Goal: Communication & Community: Answer question/provide support

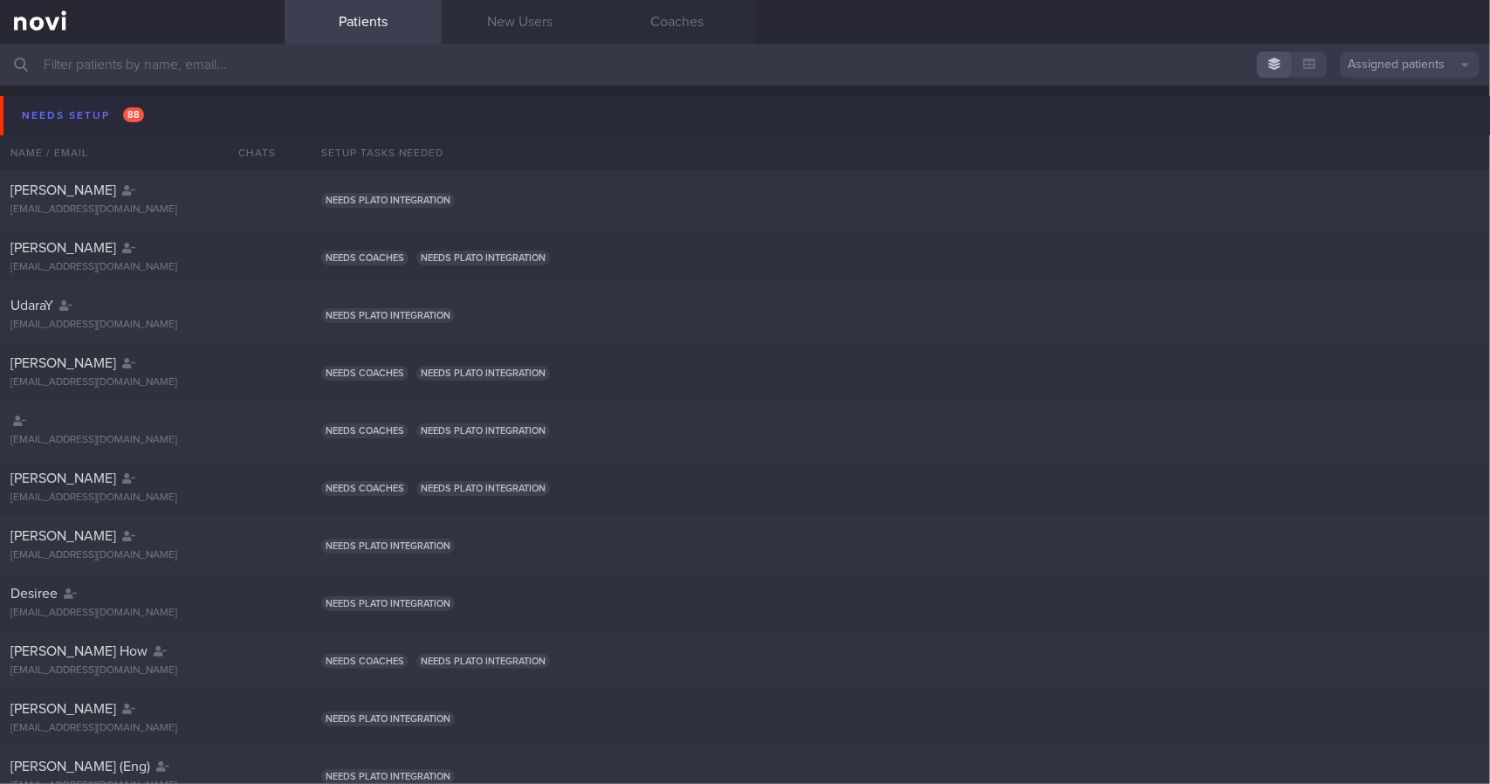
drag, startPoint x: 208, startPoint y: 104, endPoint x: 202, endPoint y: 121, distance: 18.2
click at [208, 104] on button "Needs setup 88" at bounding box center [747, 115] width 1495 height 39
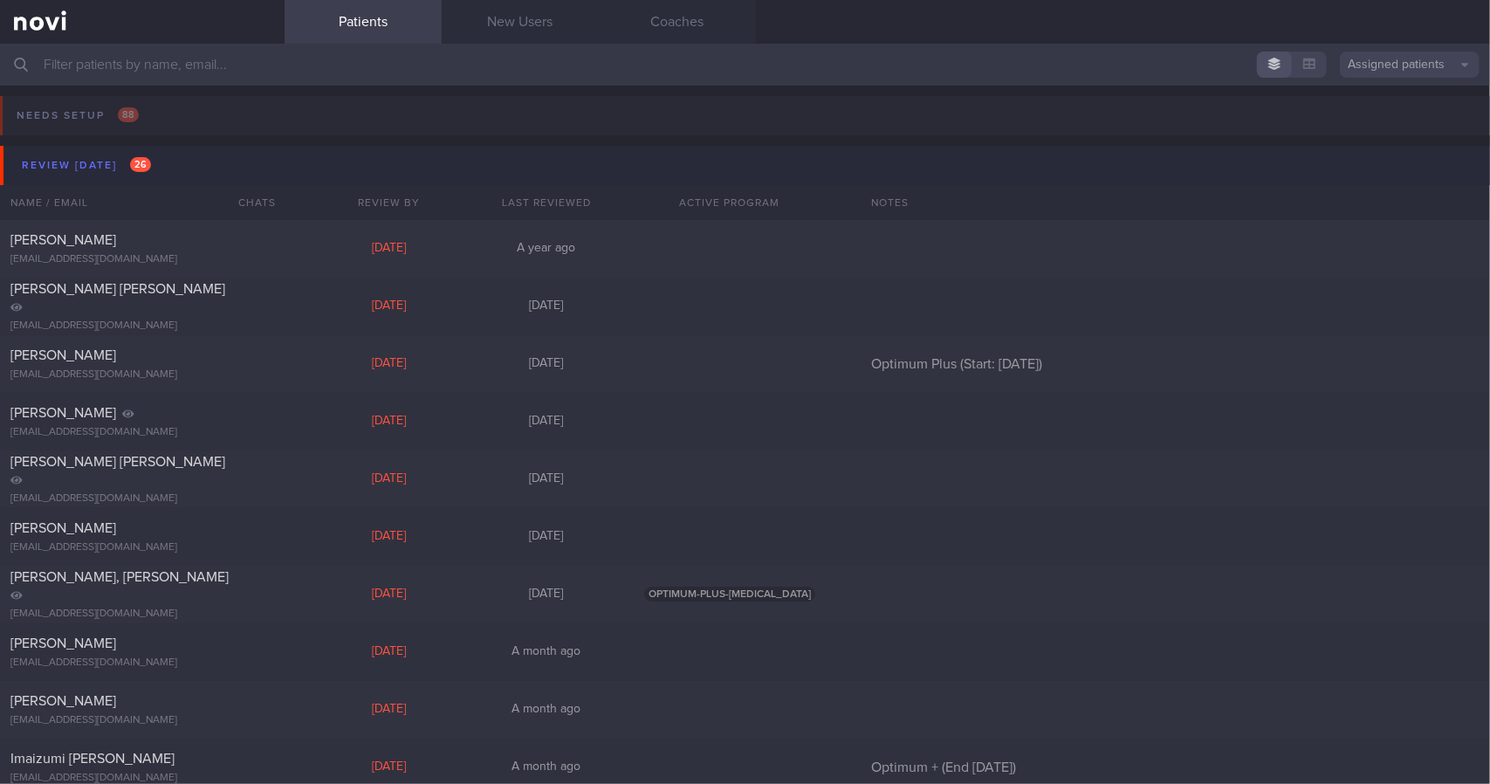
click at [195, 164] on button "Review [DATE] 26" at bounding box center [747, 165] width 1495 height 39
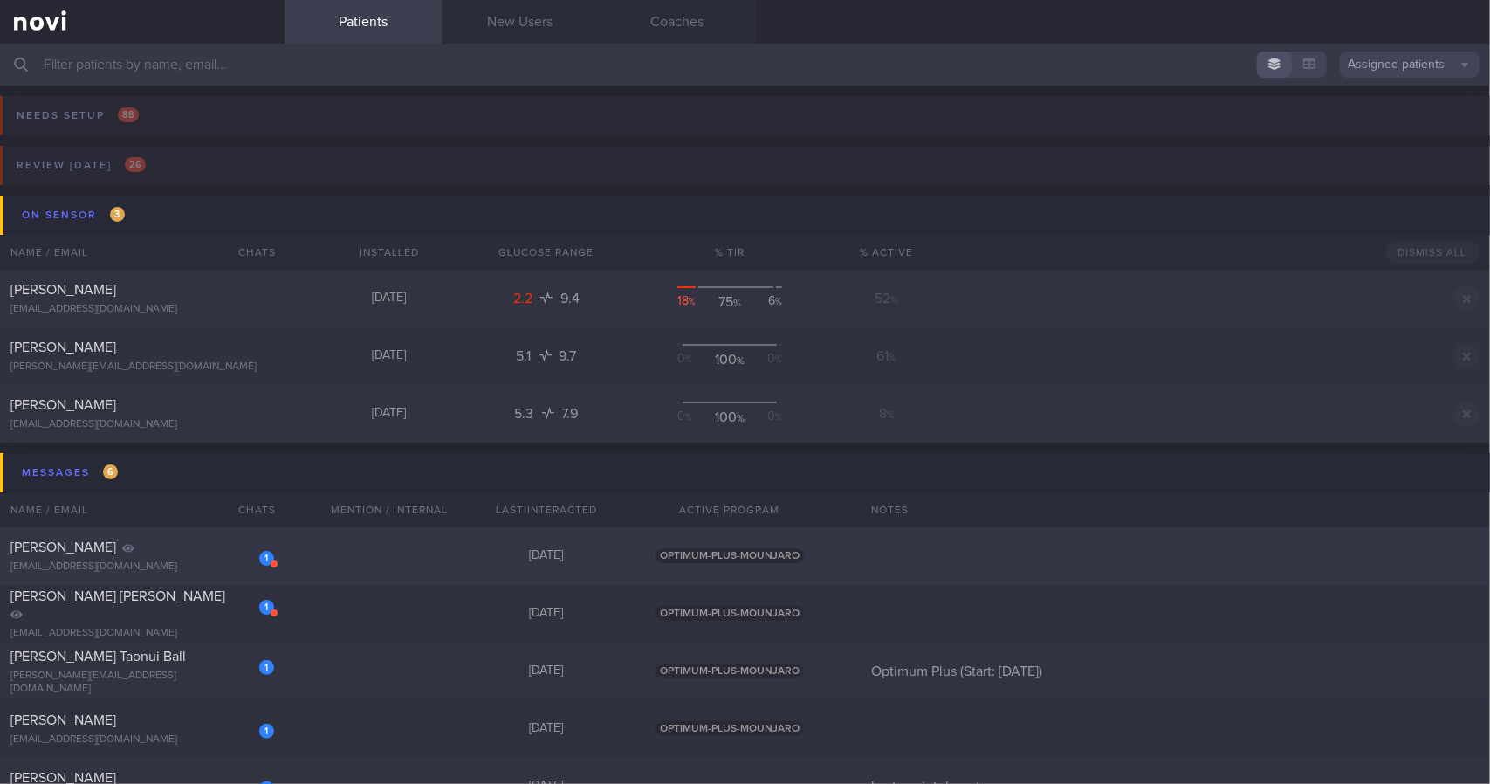
click at [347, 565] on div "1 [PERSON_NAME] [EMAIL_ADDRESS][DOMAIN_NAME] [DATE] OPTIMUM-PLUS-MOUNJARO" at bounding box center [745, 556] width 1490 height 58
select select "7"
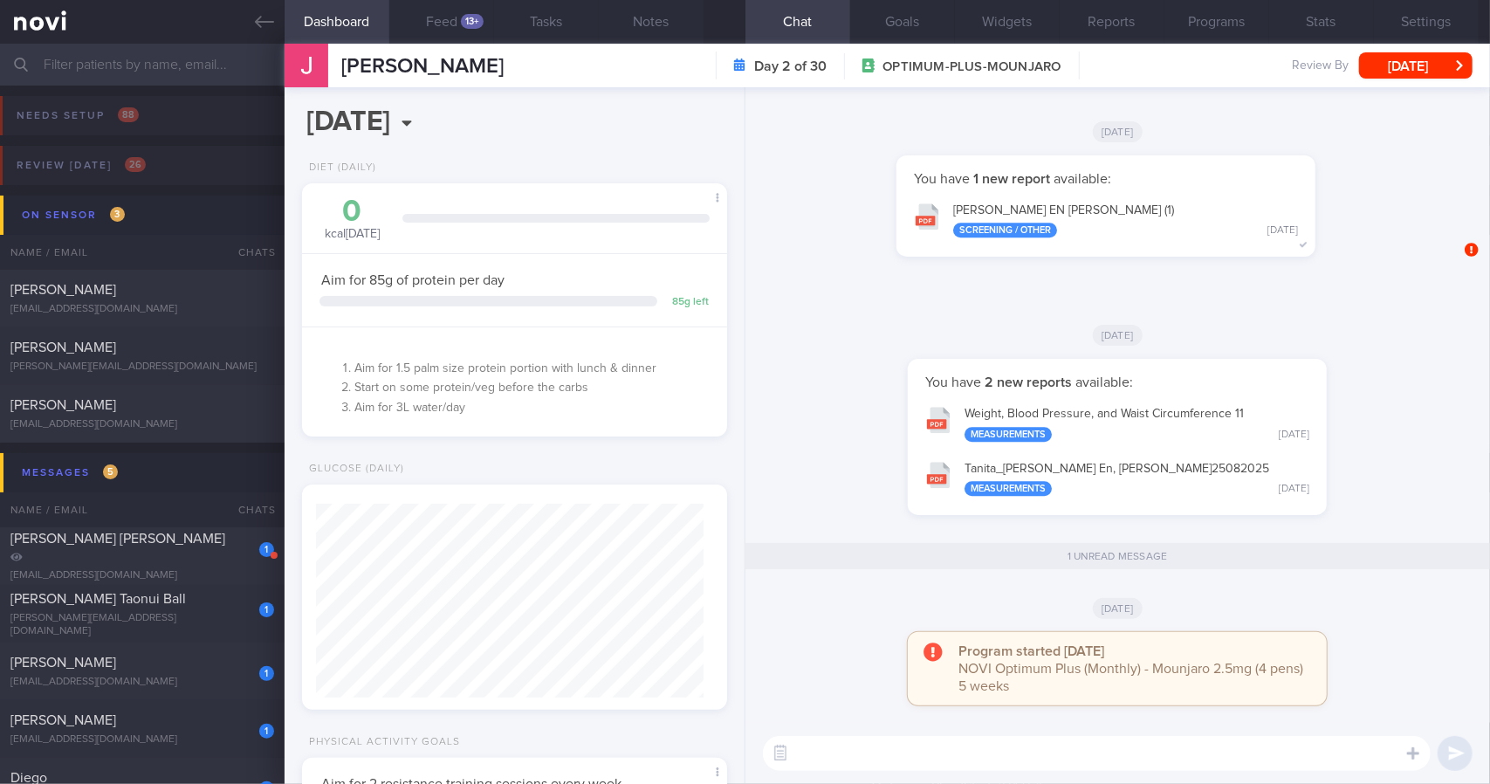
scroll to position [194, 387]
click at [1394, 22] on button "Settings" at bounding box center [1425, 22] width 105 height 44
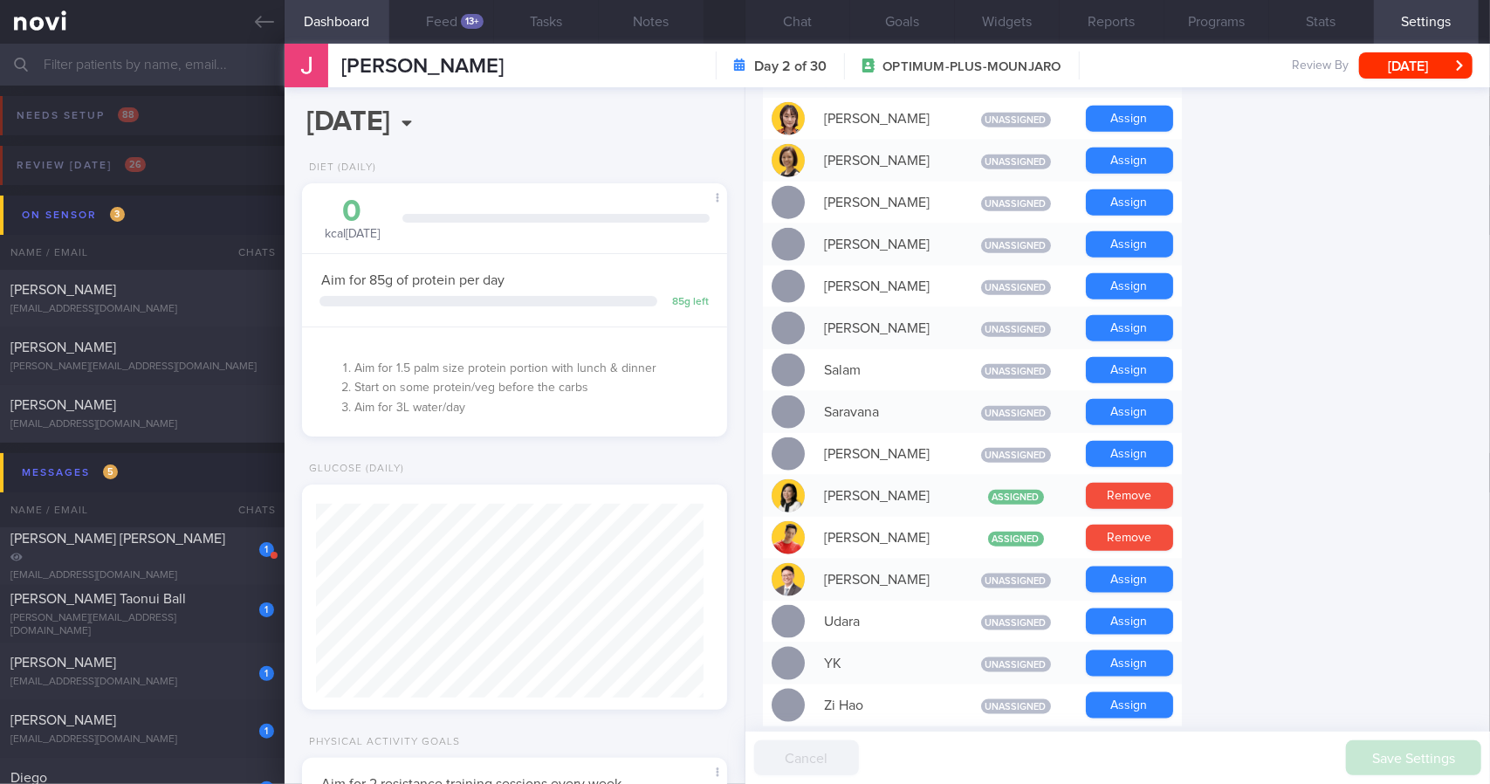
scroll to position [1222, 0]
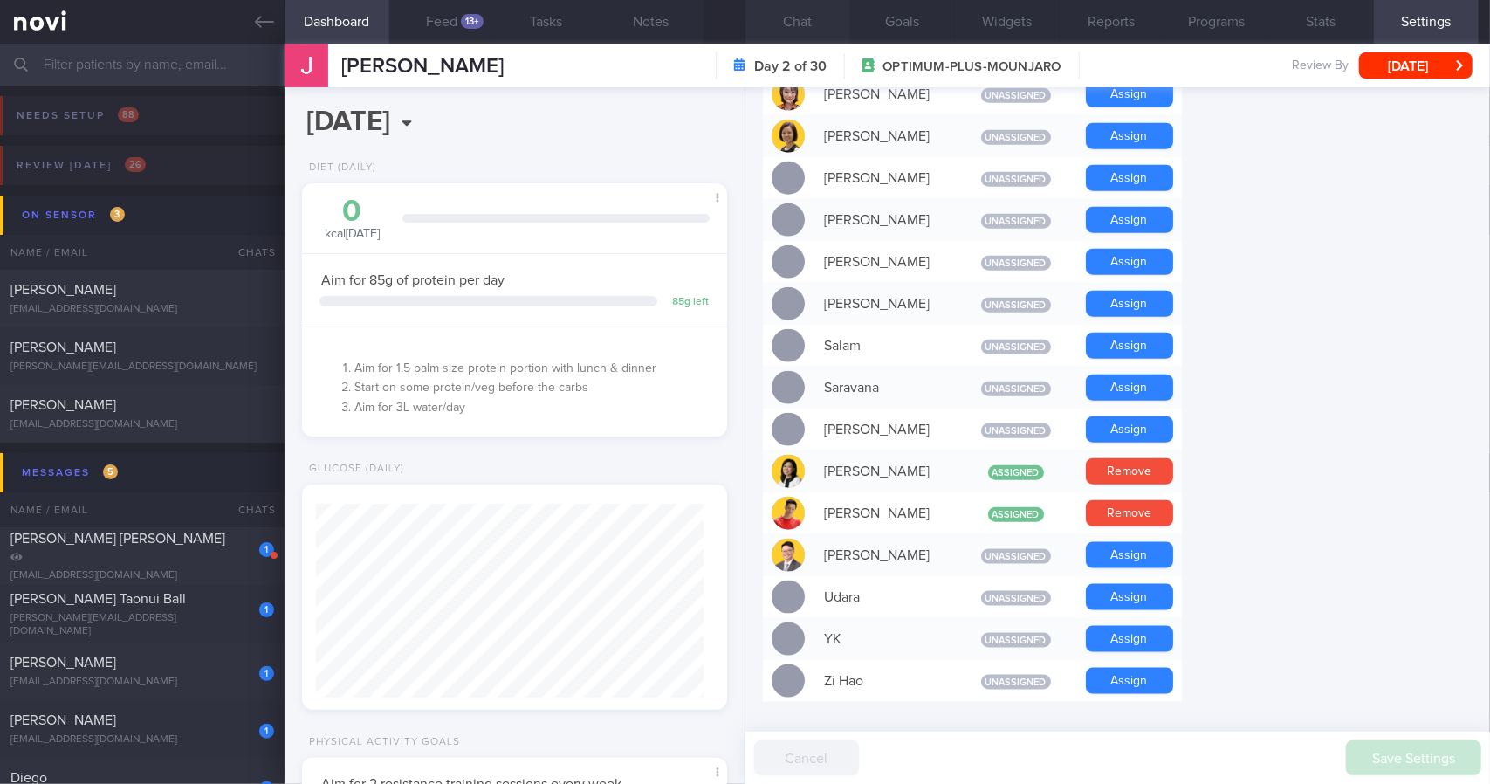
click at [789, 20] on button "Chat" at bounding box center [797, 22] width 105 height 44
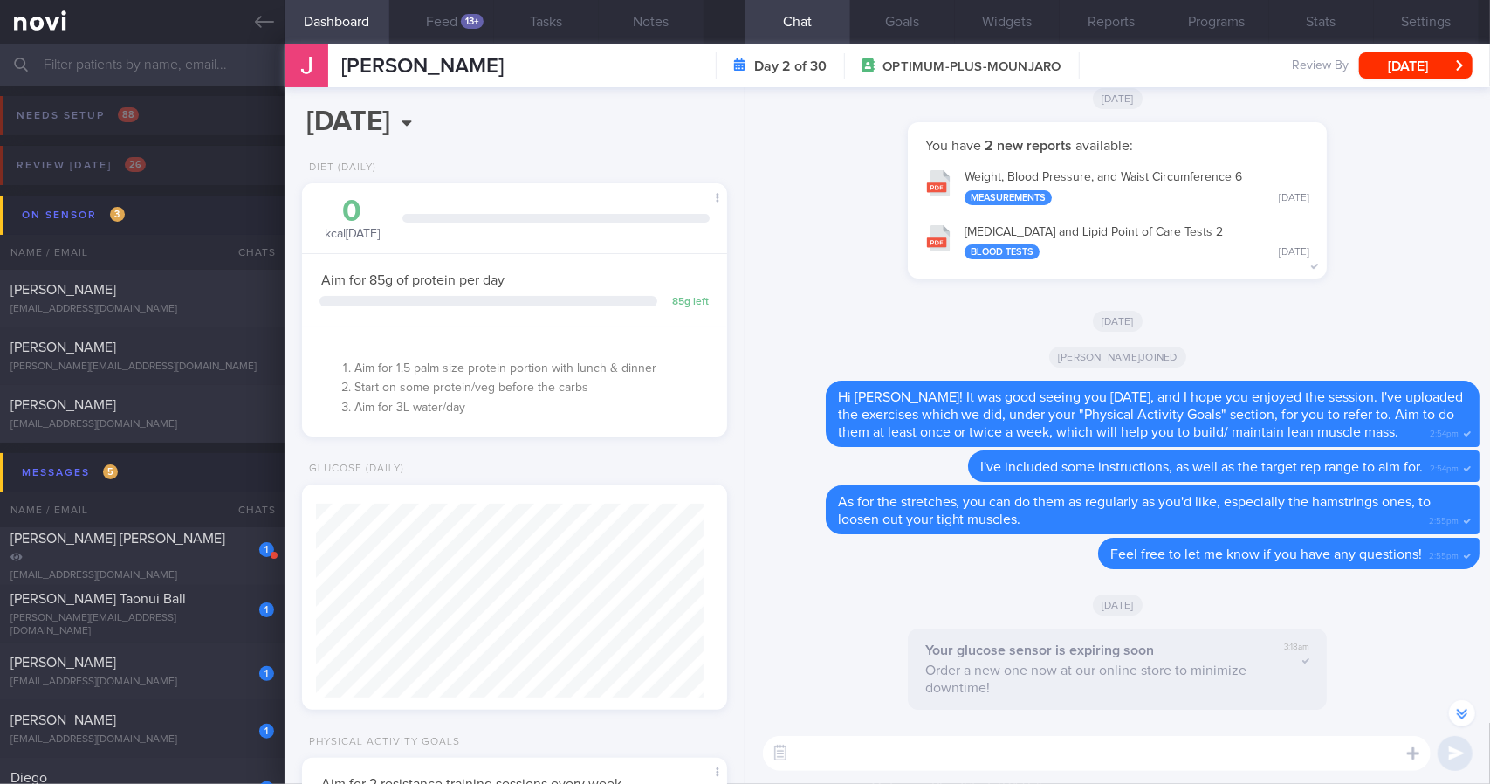
scroll to position [-3716, 0]
click at [265, 23] on icon at bounding box center [264, 21] width 19 height 19
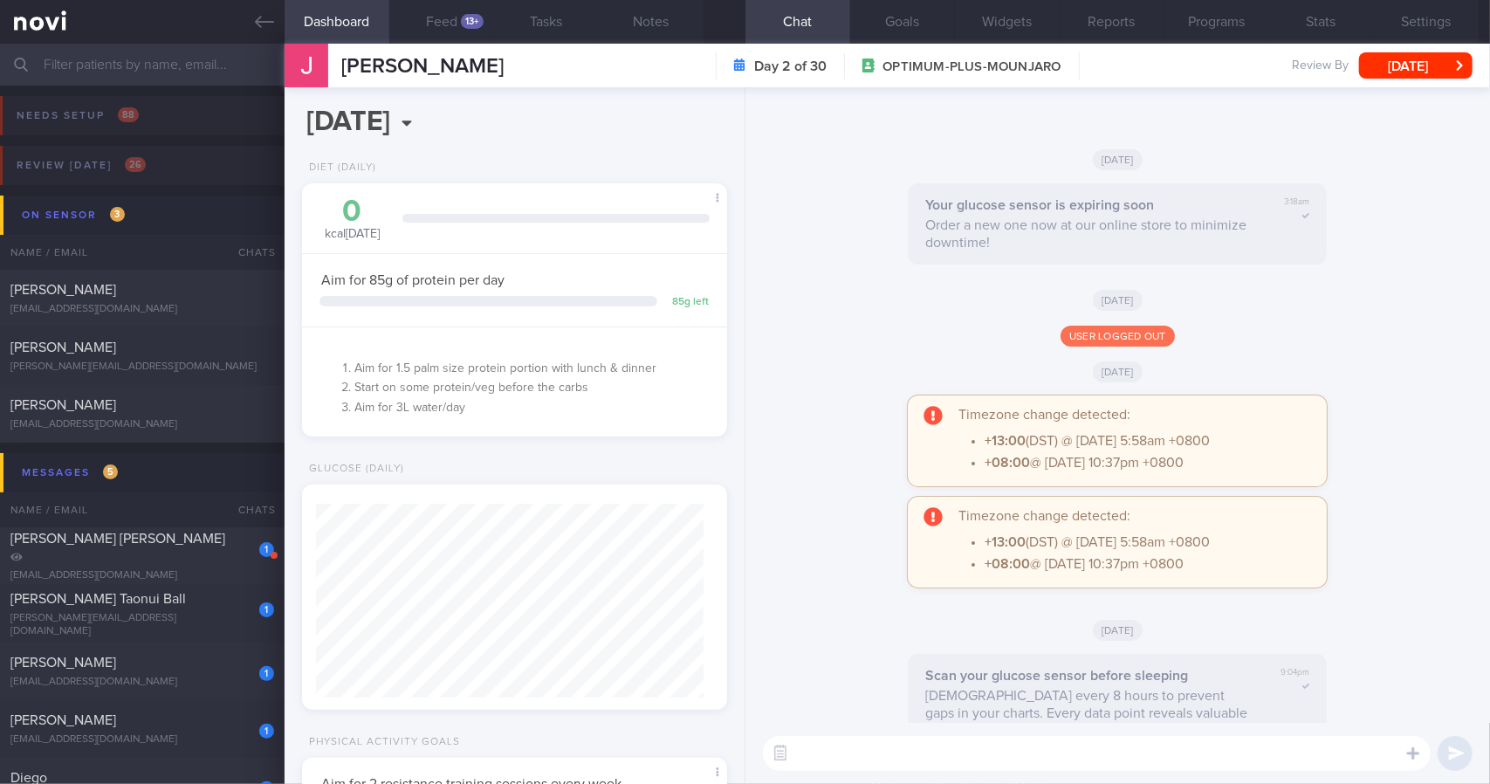
scroll to position [0, 0]
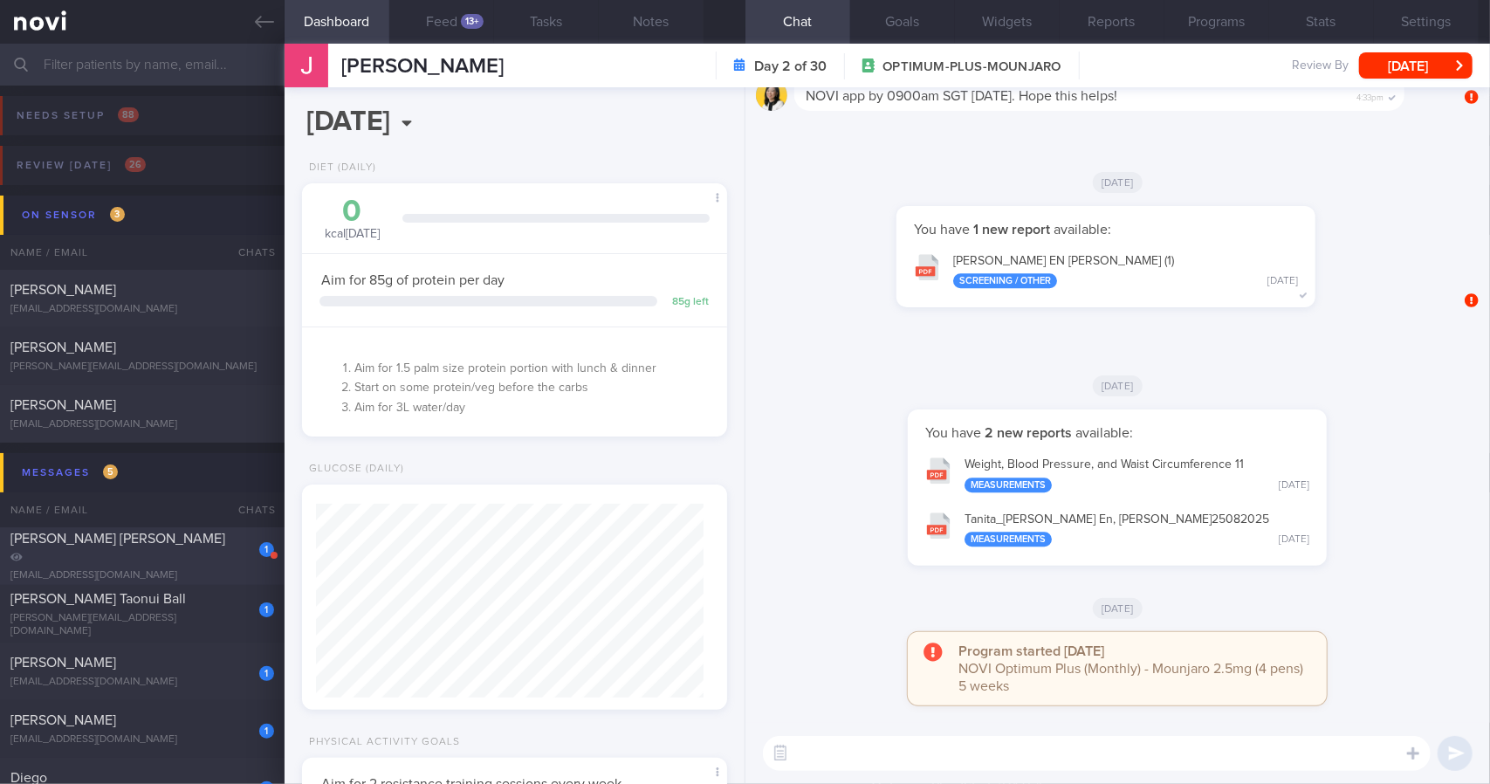
click at [230, 569] on div "[EMAIL_ADDRESS][DOMAIN_NAME]" at bounding box center [142, 575] width 264 height 13
drag, startPoint x: 218, startPoint y: 556, endPoint x: 902, endPoint y: 389, distance: 704.1
click at [218, 557] on div "1 [PERSON_NAME] [PERSON_NAME] [EMAIL_ADDRESS][DOMAIN_NAME]" at bounding box center [142, 556] width 284 height 52
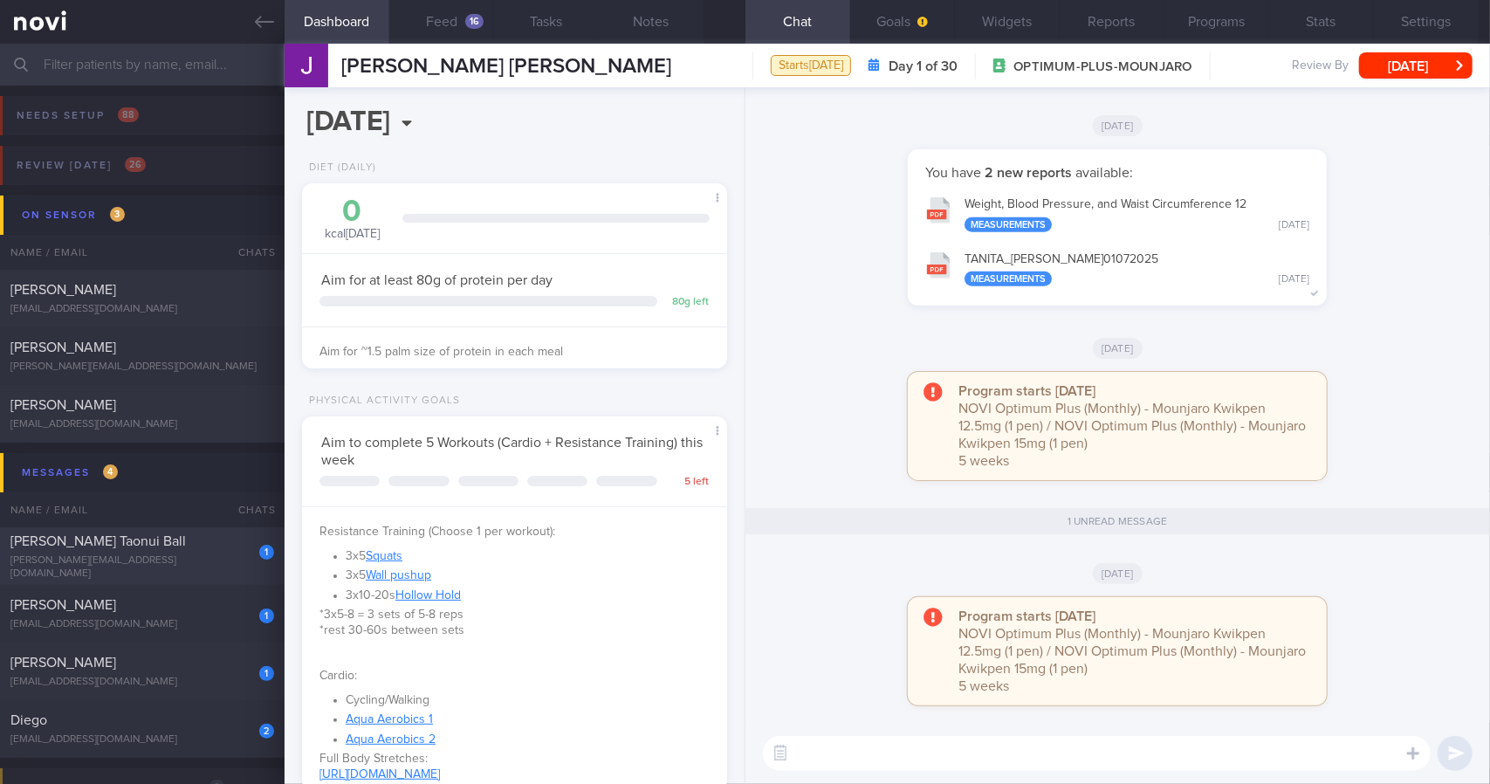
click at [222, 581] on div "1 [PERSON_NAME] Taonui Ball [EMAIL_ADDRESS][DOMAIN_NAME] [DATE] OPTIMUM-PLUS-MO…" at bounding box center [745, 556] width 1490 height 58
type input "Optimum Plus (Start: [DATE])"
select select "8"
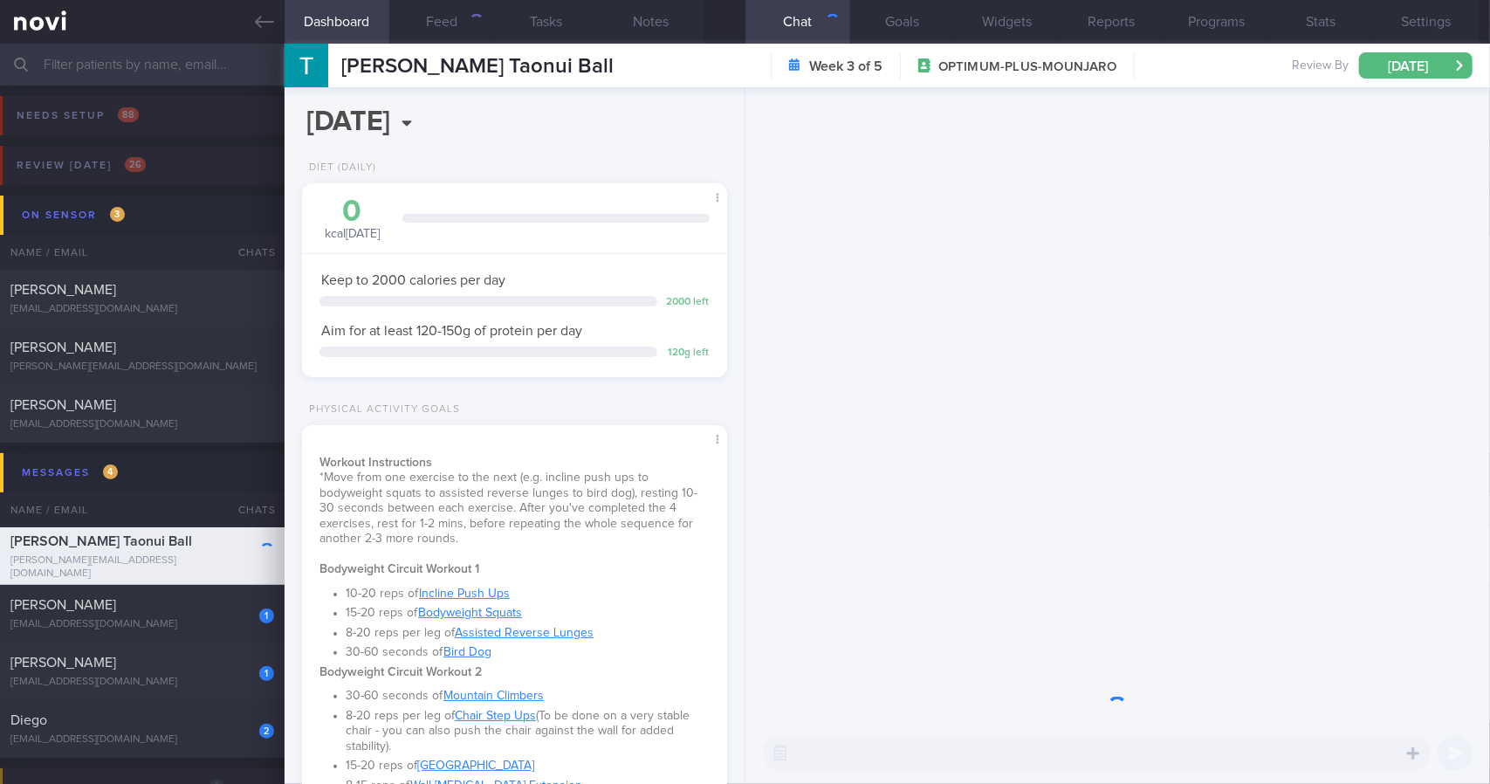
scroll to position [215, 380]
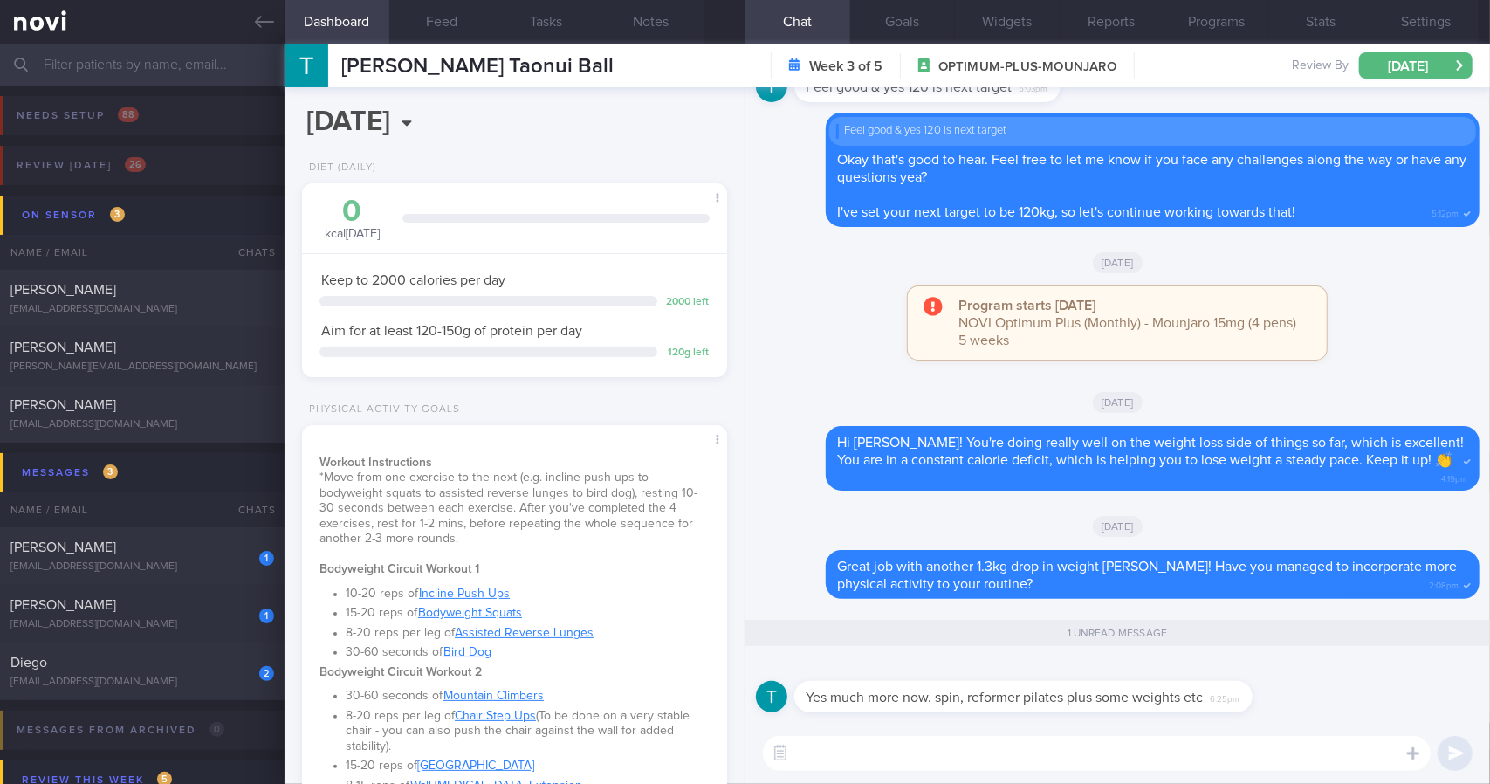
click at [916, 760] on textarea at bounding box center [1097, 753] width 668 height 35
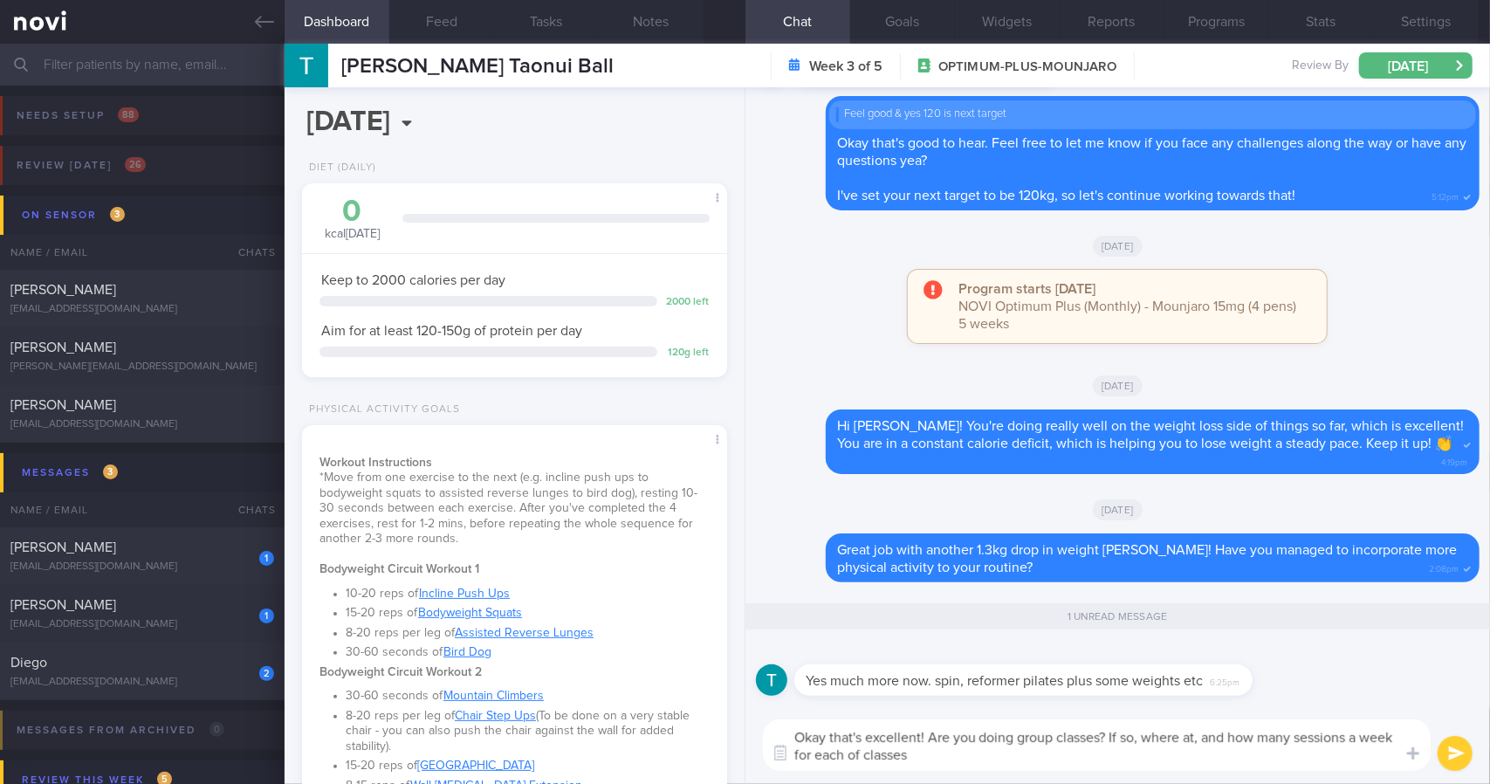
type textarea "Okay that's excellent! Are you doing group classes? If so, where at, and how ma…"
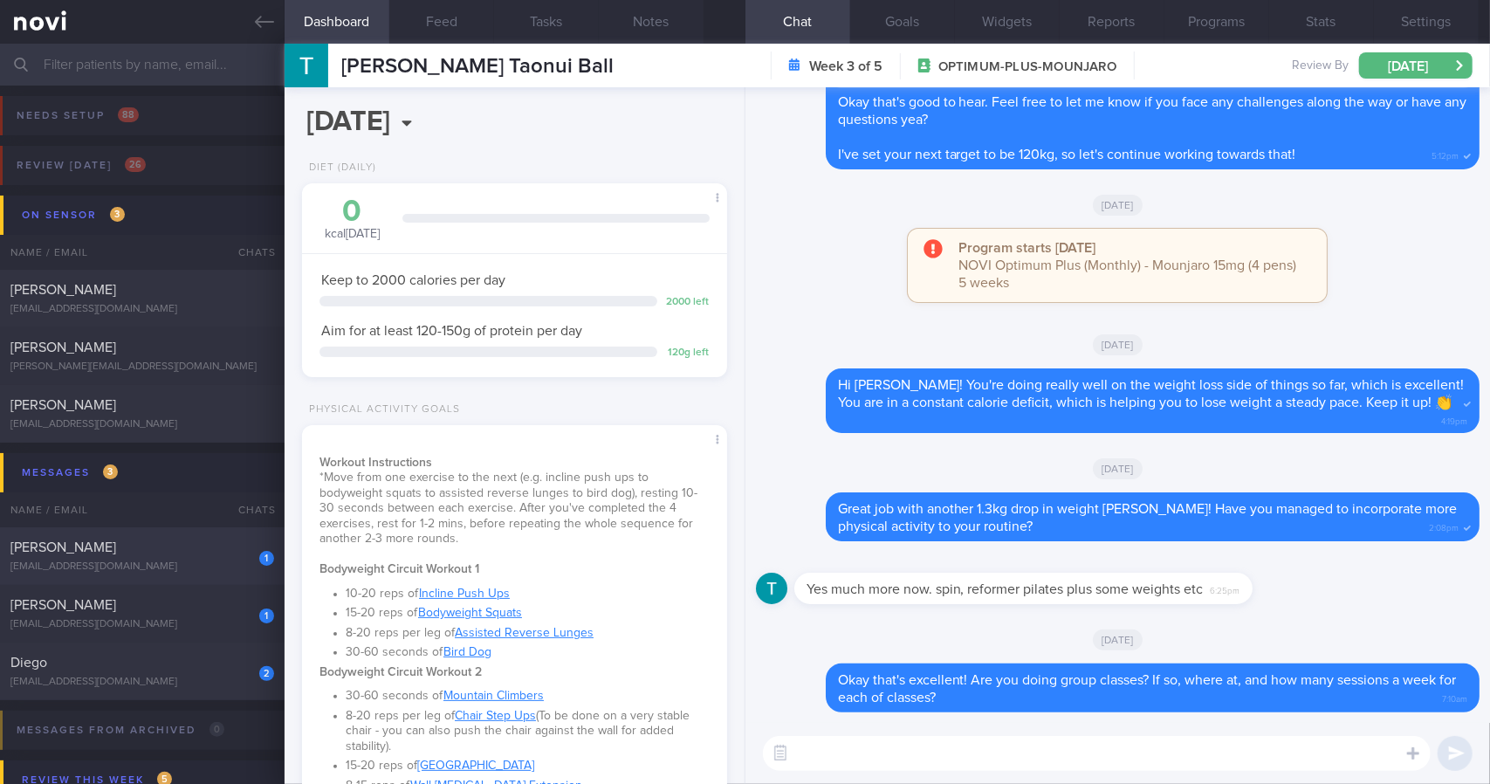
click at [241, 558] on div "1" at bounding box center [255, 551] width 38 height 27
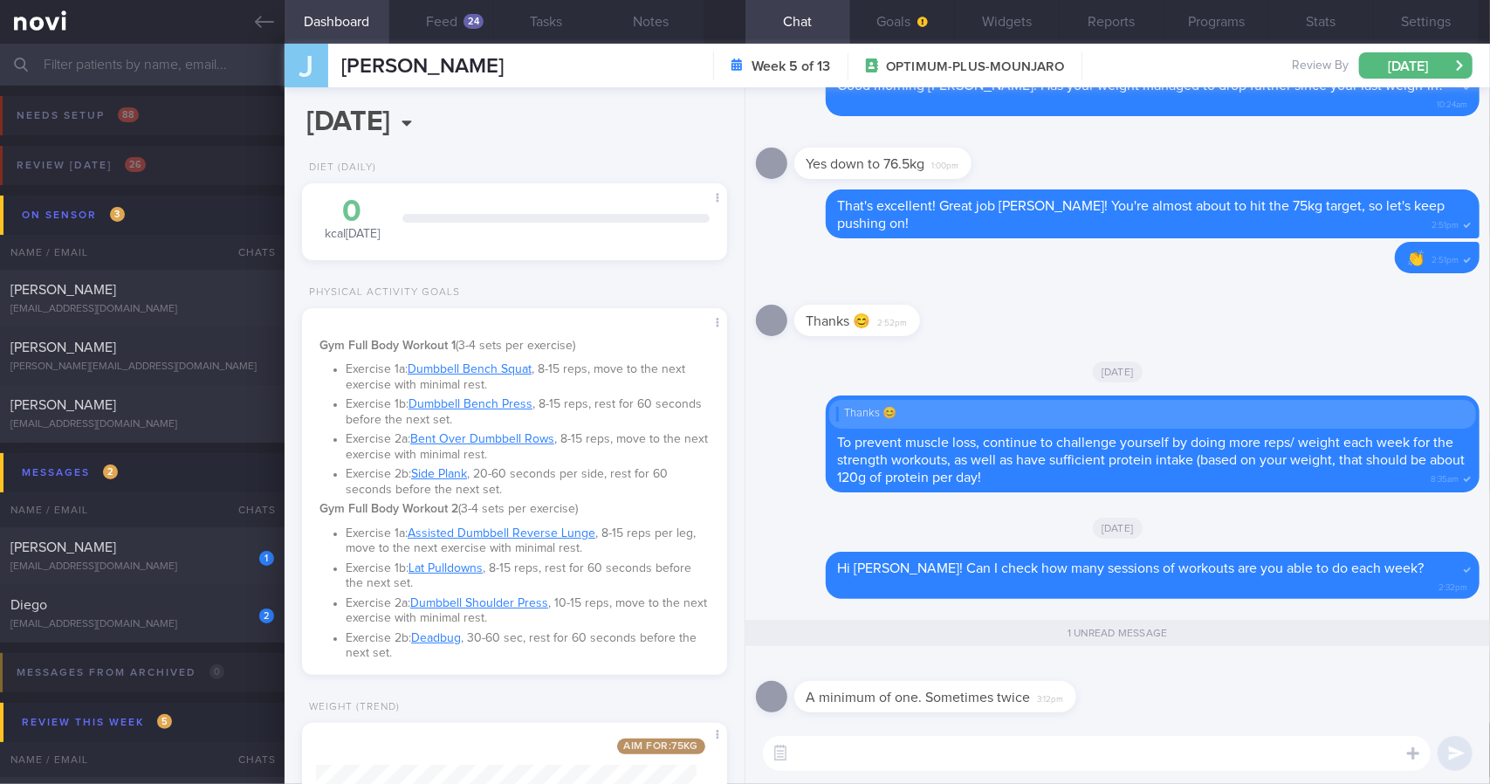
click at [979, 757] on textarea at bounding box center [1097, 753] width 668 height 35
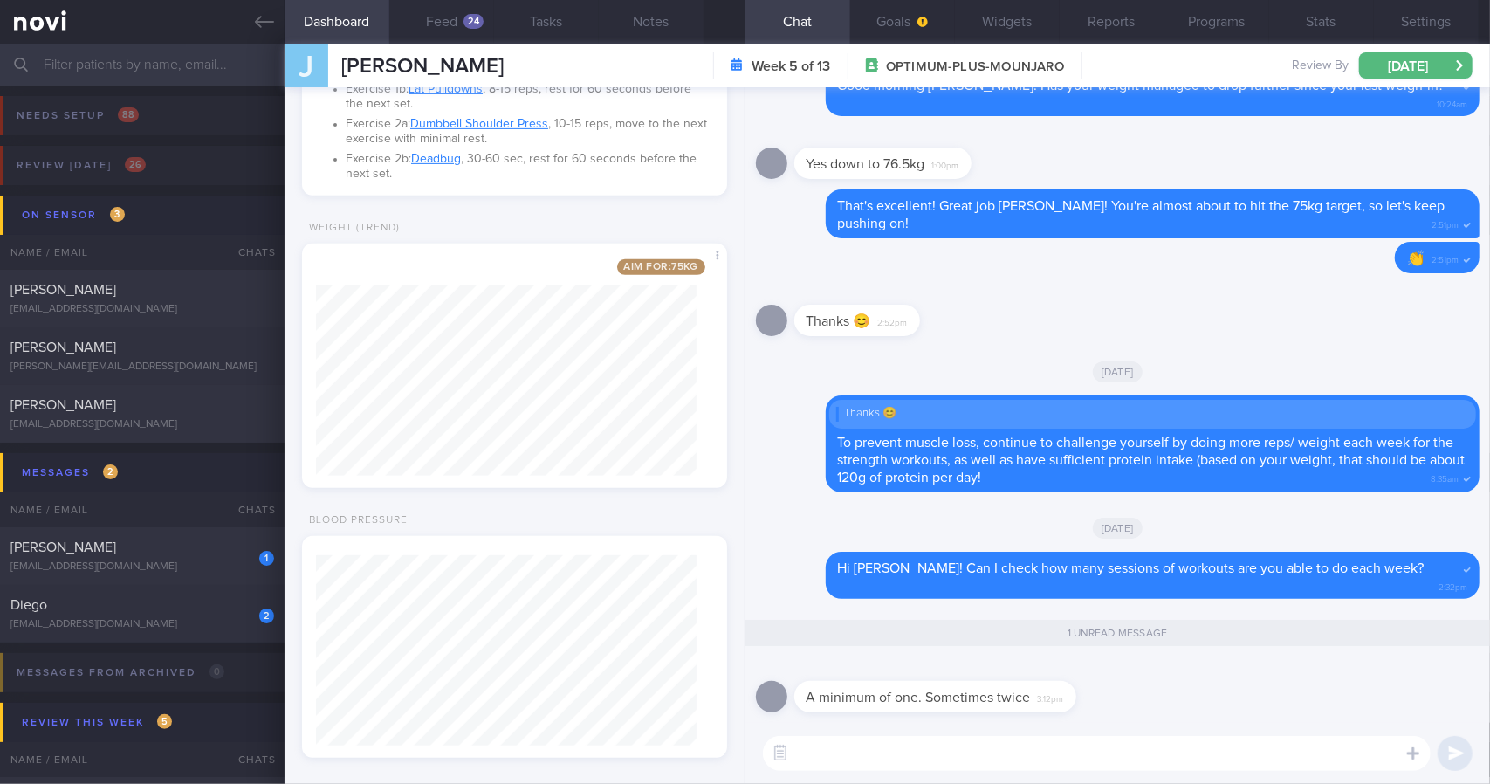
scroll to position [496, 0]
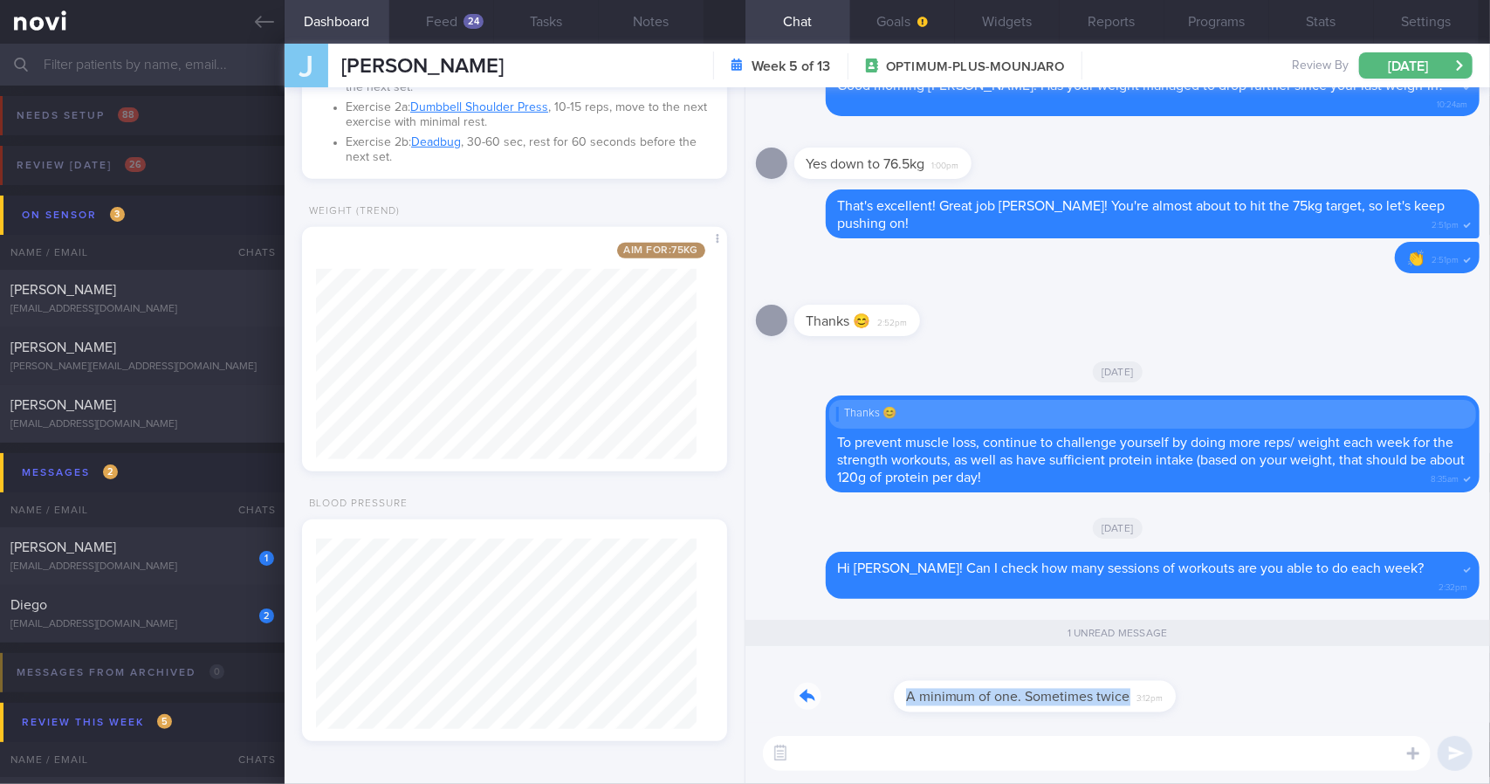
drag, startPoint x: 1066, startPoint y: 697, endPoint x: 1363, endPoint y: 697, distance: 296.7
click at [1363, 697] on div "A minimum of one. Sometimes twice 3:12pm" at bounding box center [1117, 691] width 723 height 63
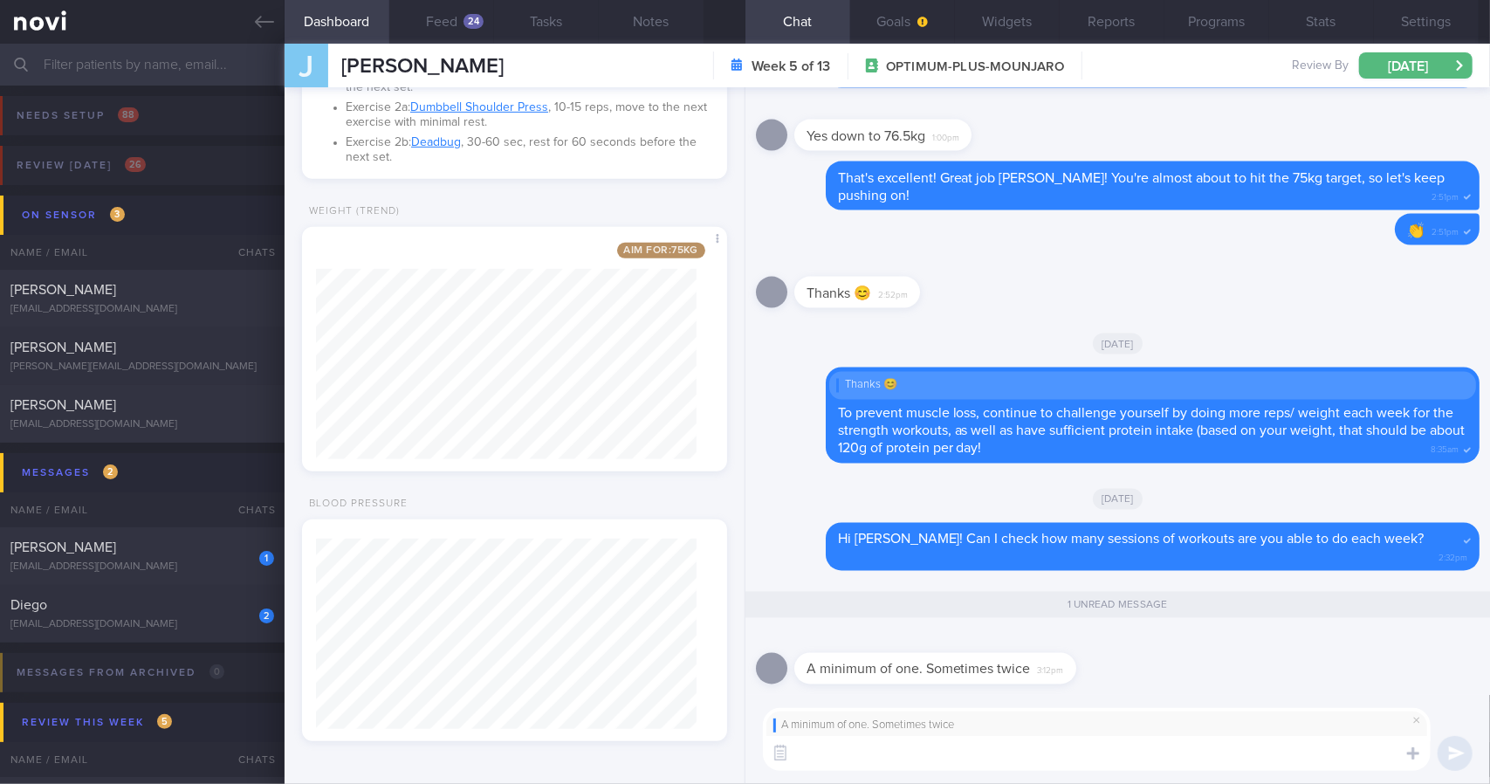
click at [1118, 738] on textarea at bounding box center [1097, 753] width 668 height 35
click at [994, 753] on textarea at bounding box center [1097, 753] width 668 height 35
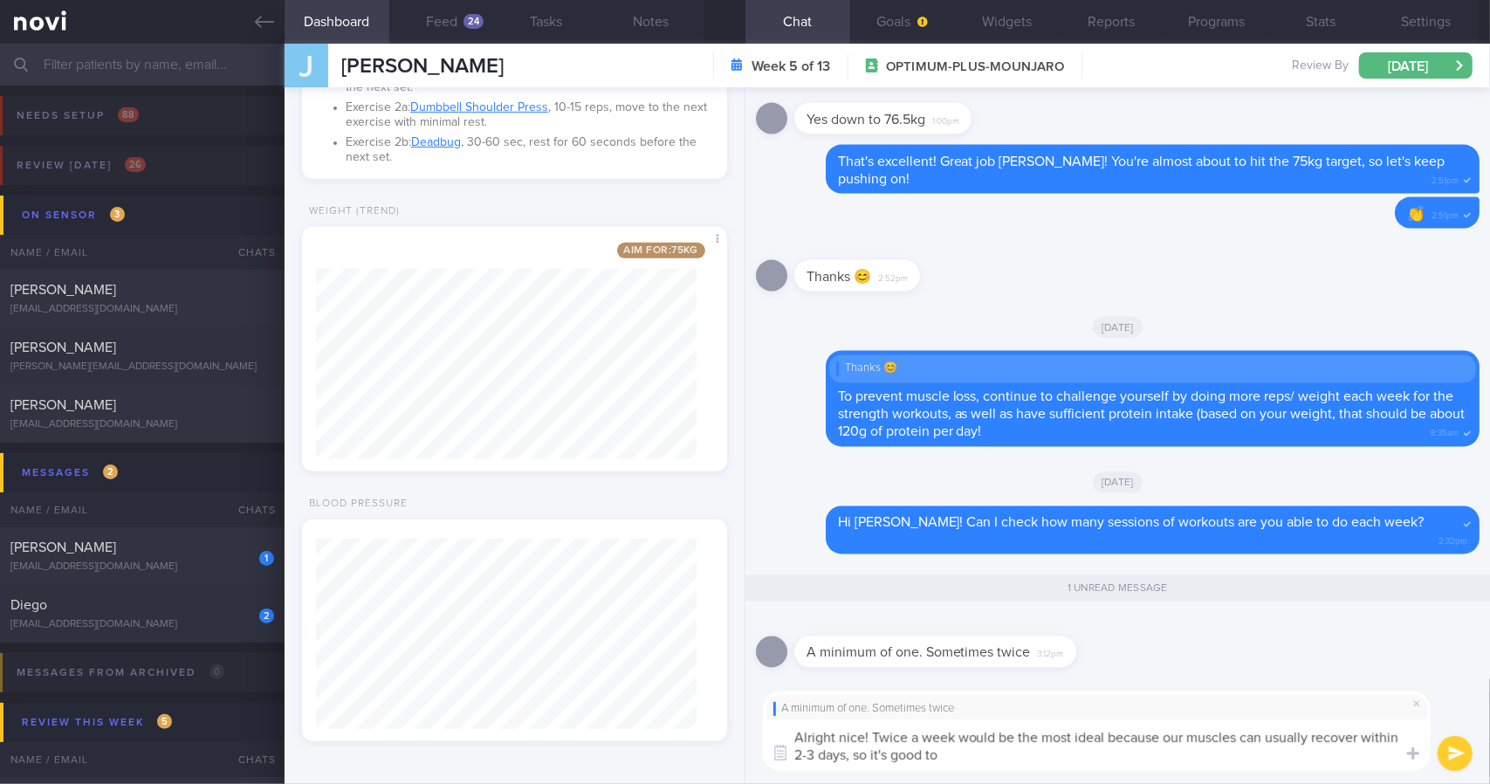
click at [1038, 762] on textarea "Alright nice! Twice a week would be the most ideal because our muscles can usua…" at bounding box center [1097, 744] width 668 height 51
click at [1119, 761] on textarea "Alright nice! Twice a week would be the most ideal because our muscles can usua…" at bounding box center [1097, 744] width 668 height 51
click at [1374, 757] on textarea "Alright nice! Twice a week would be the most ideal because our muscles can usua…" at bounding box center [1097, 744] width 668 height 51
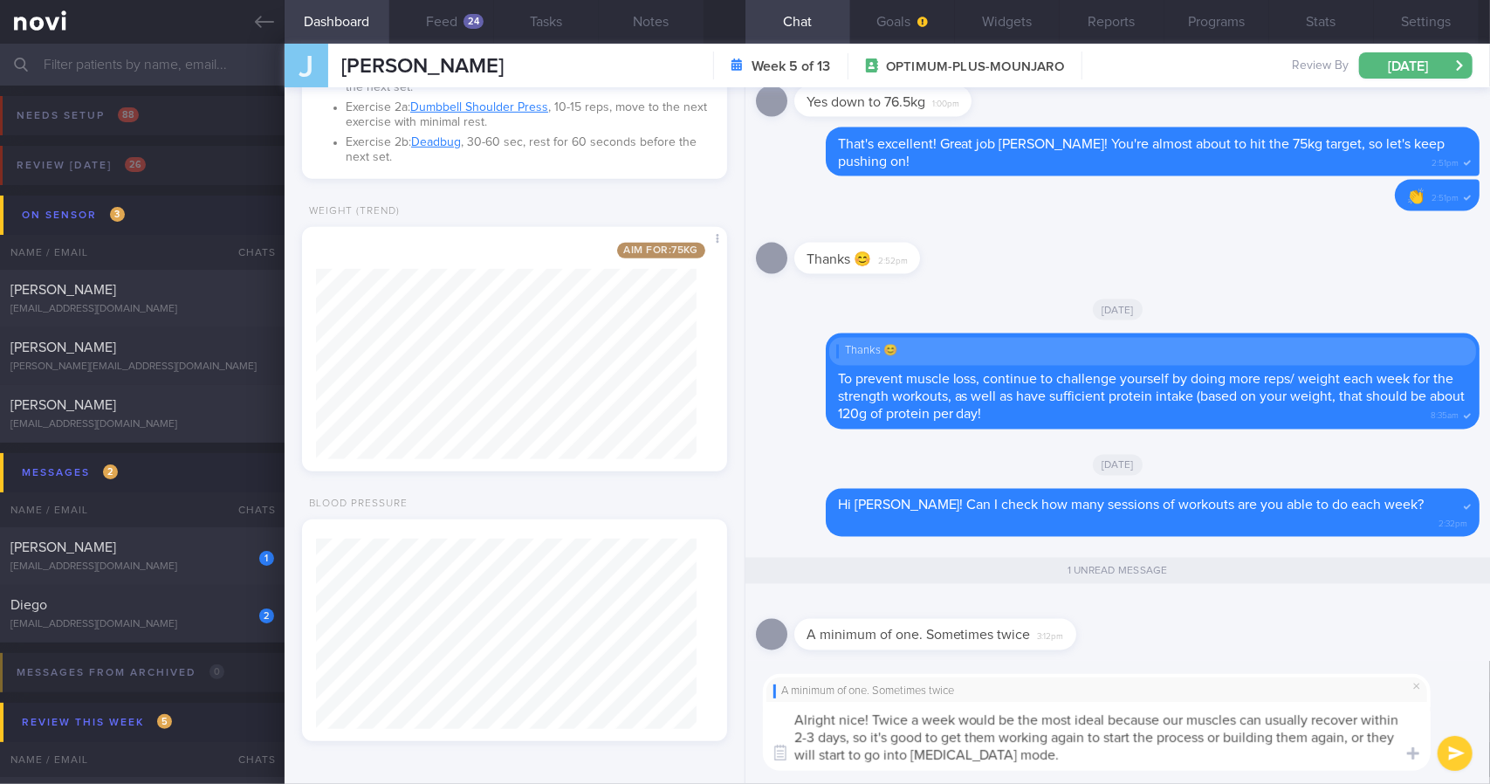
type textarea "Alright nice! Twice a week would be the most ideal because our muscles can usua…"
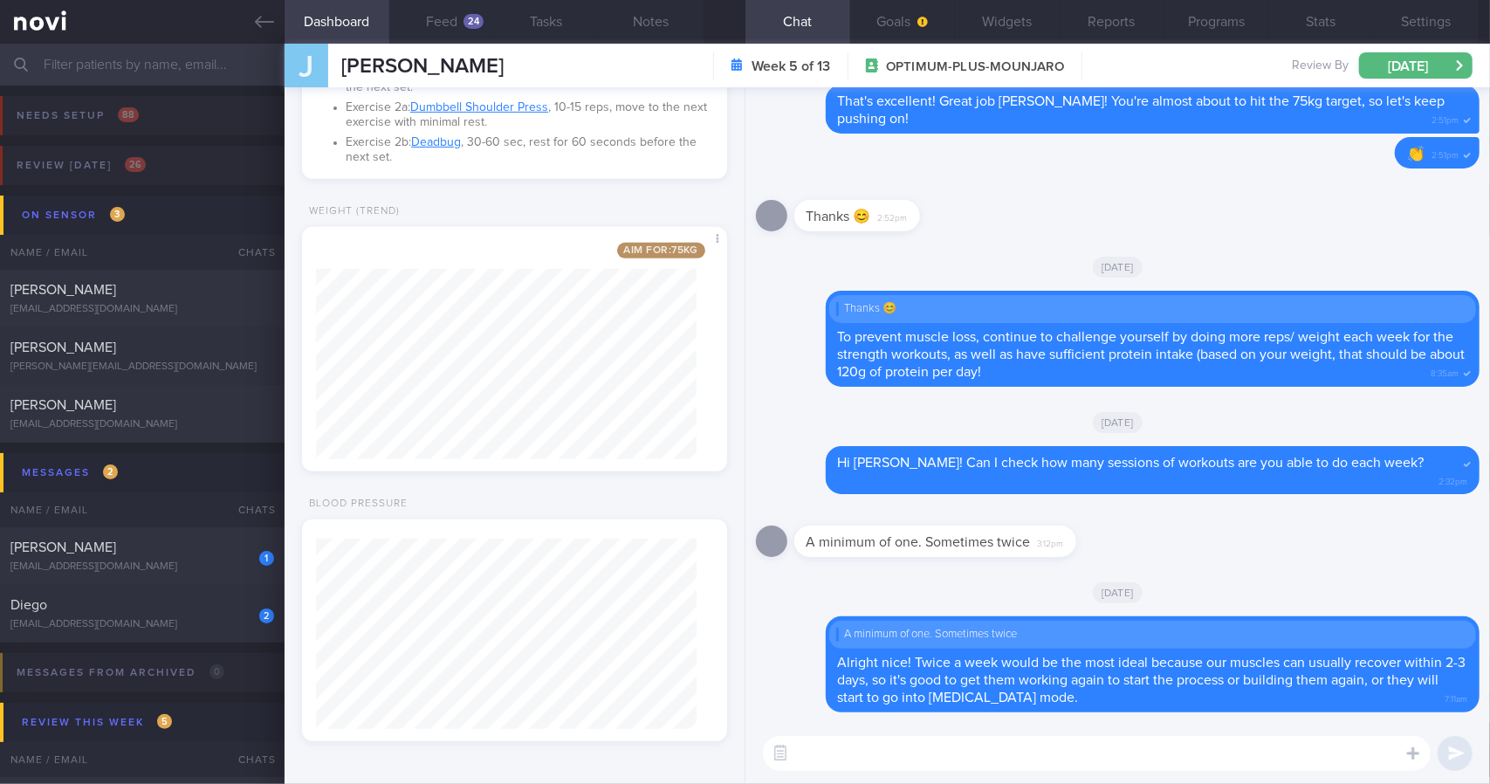
drag, startPoint x: 271, startPoint y: 13, endPoint x: 271, endPoint y: 54, distance: 41.0
click at [271, 13] on icon at bounding box center [264, 21] width 19 height 19
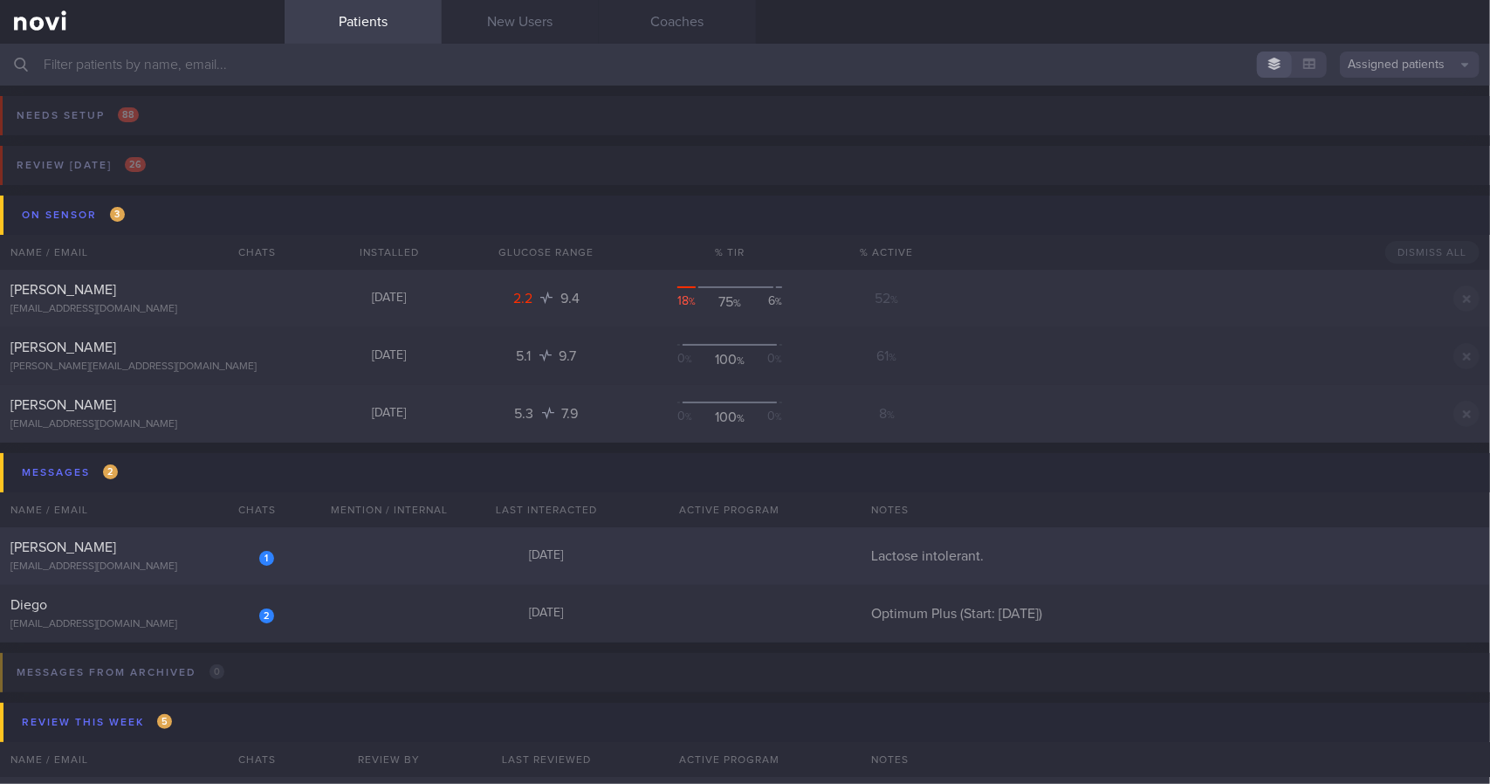
click at [196, 563] on div "[EMAIL_ADDRESS][DOMAIN_NAME]" at bounding box center [142, 566] width 264 height 13
select select "7"
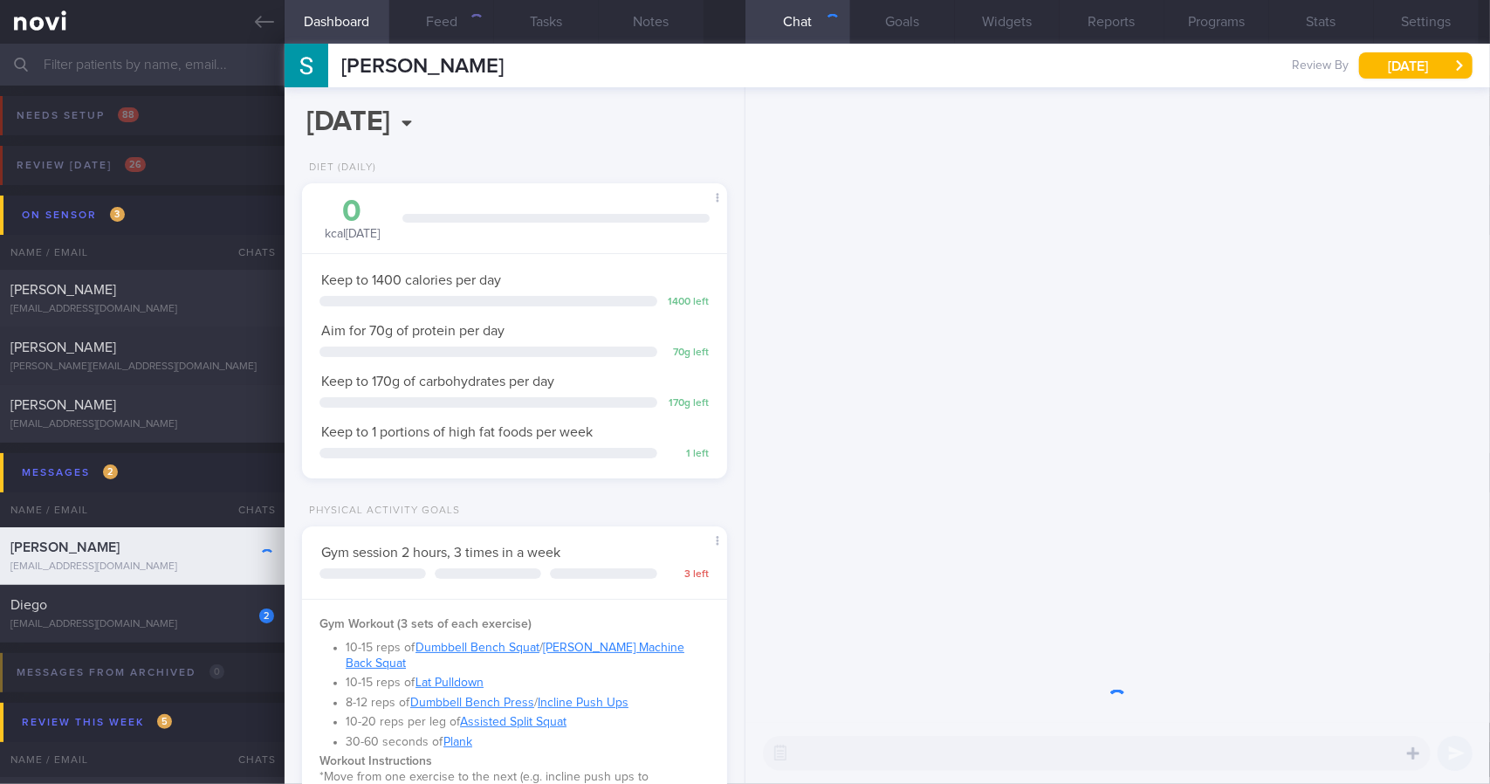
scroll to position [215, 380]
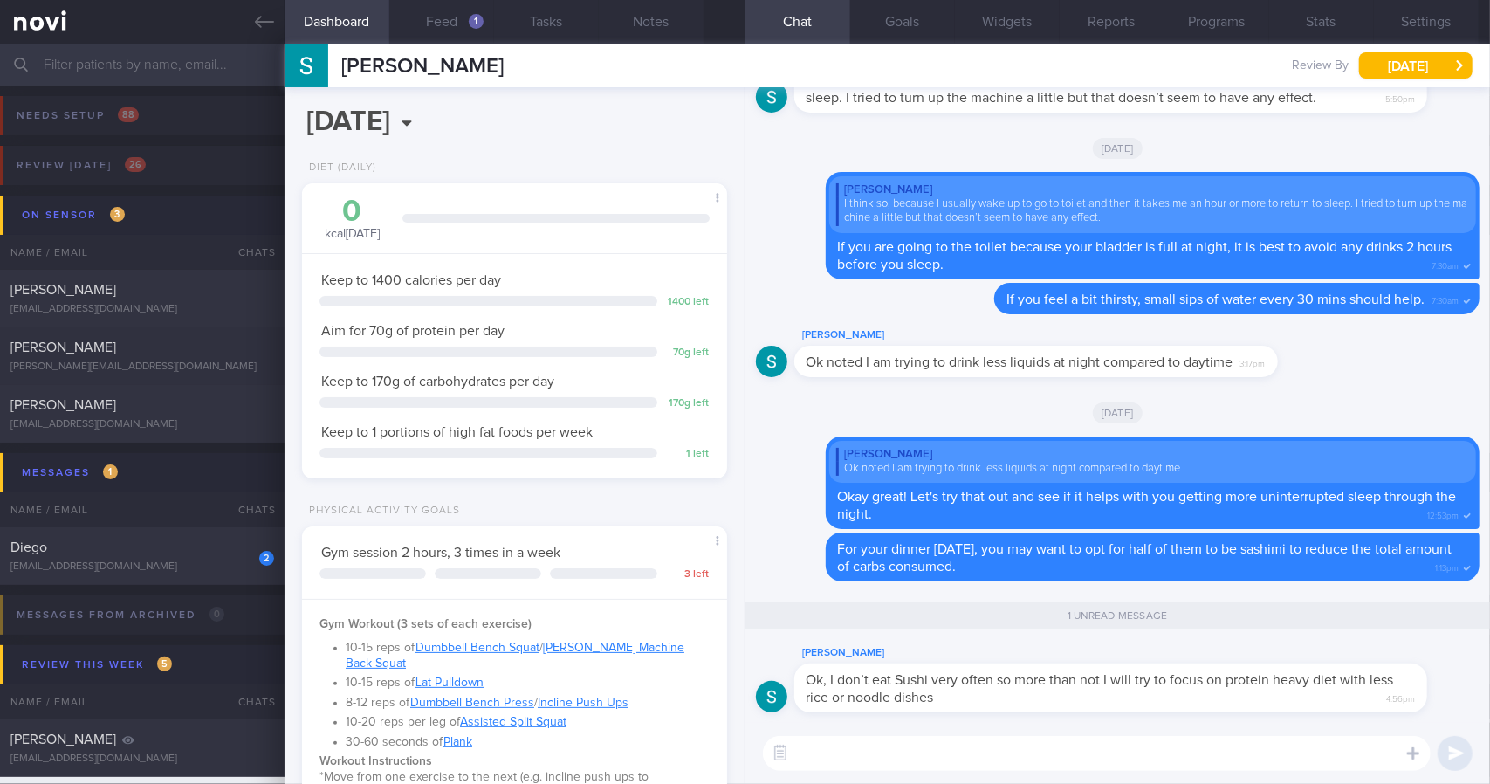
drag, startPoint x: 1009, startPoint y: 715, endPoint x: 1048, endPoint y: 682, distance: 51.4
click at [1197, 712] on div "[PERSON_NAME] Ok, I don’t eat Sushi very often so more than not I will try to f…" at bounding box center [1117, 682] width 723 height 80
drag, startPoint x: 983, startPoint y: 695, endPoint x: 1230, endPoint y: 701, distance: 247.0
click at [1230, 701] on div "[PERSON_NAME] Ok, I don’t eat Sushi very often so more than not I will try to f…" at bounding box center [1136, 677] width 685 height 70
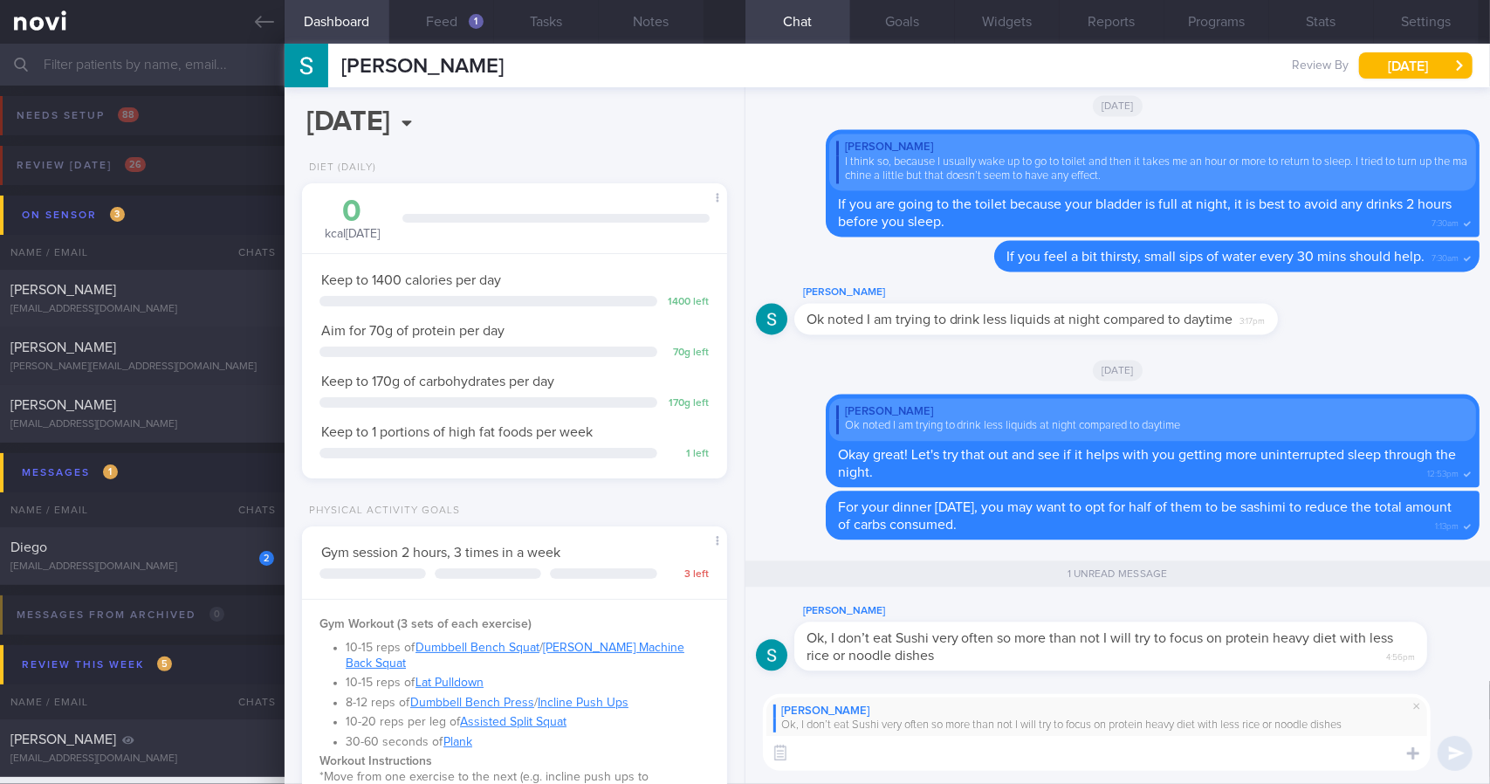
click at [984, 770] on textarea at bounding box center [1097, 753] width 668 height 35
type textarea "S"
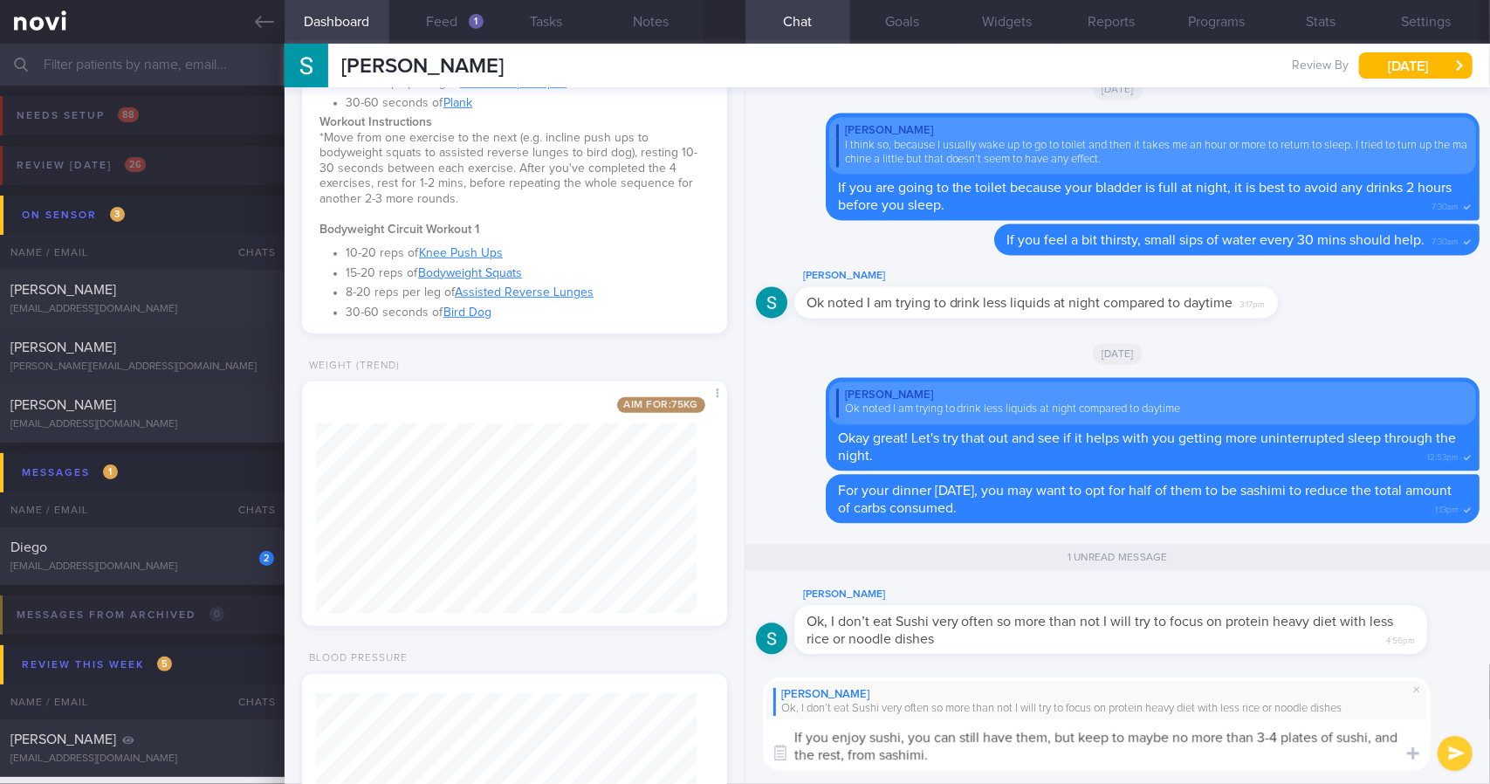
scroll to position [777, 0]
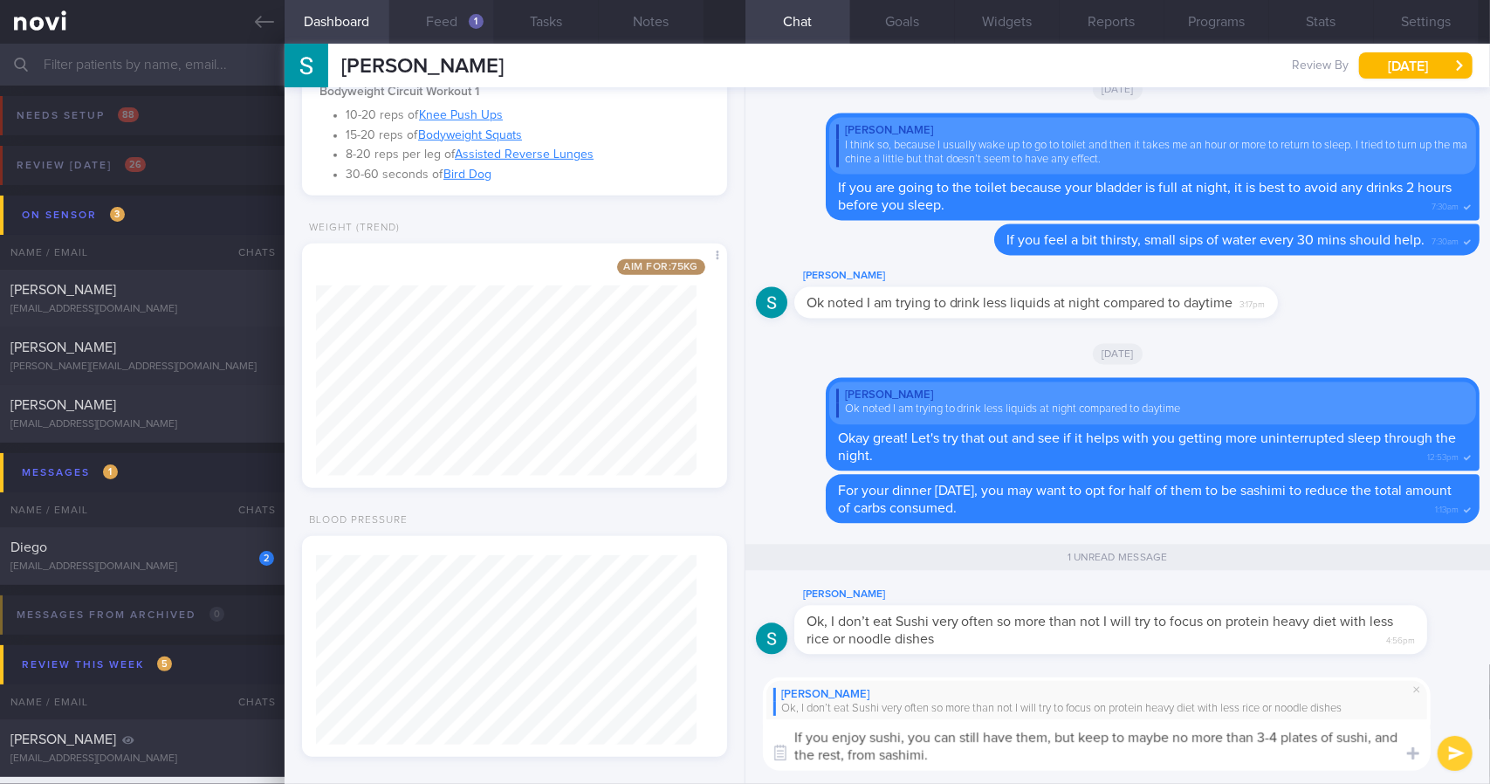
click at [455, 24] on button "Feed 1" at bounding box center [441, 22] width 105 height 44
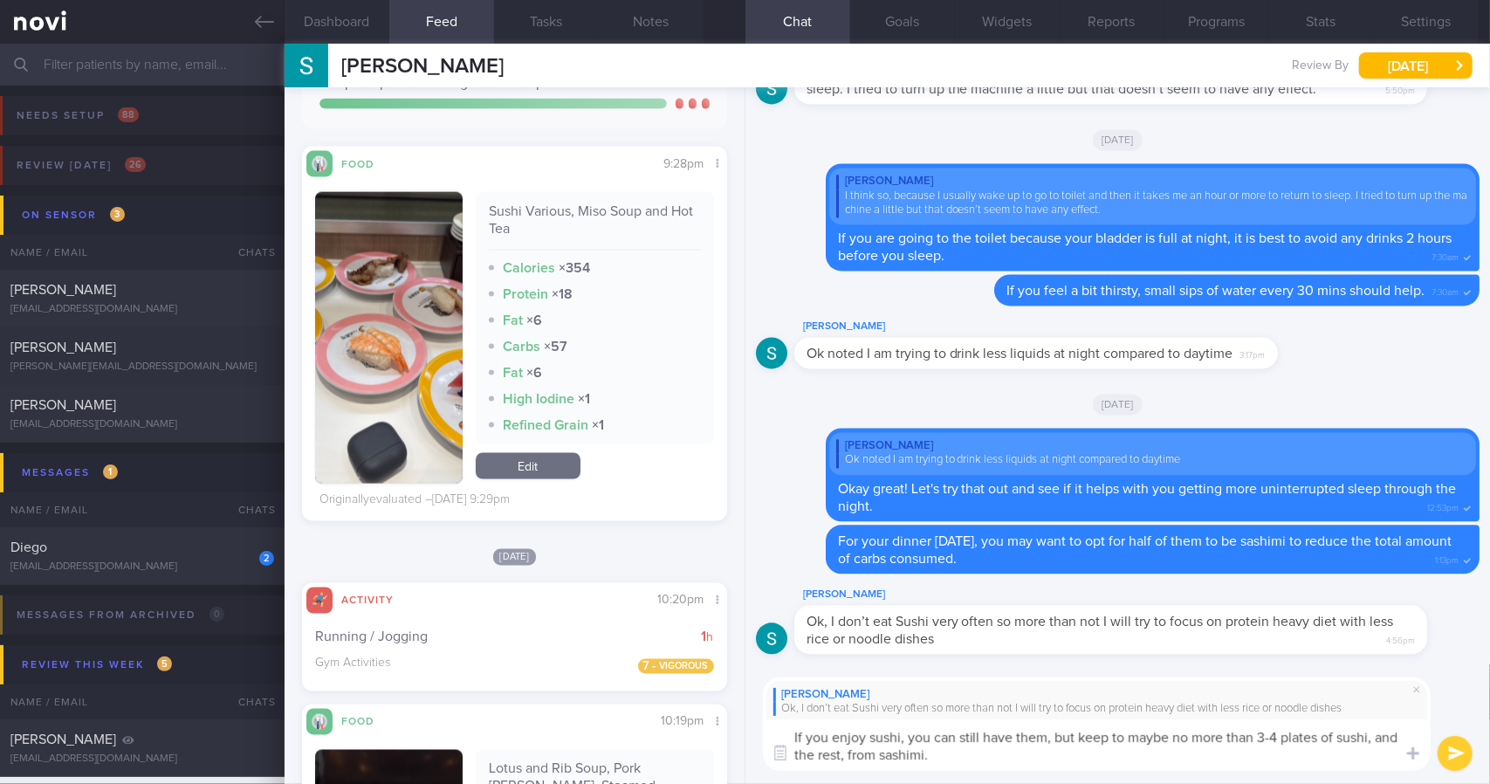
click at [407, 366] on button "button" at bounding box center [388, 337] width 147 height 291
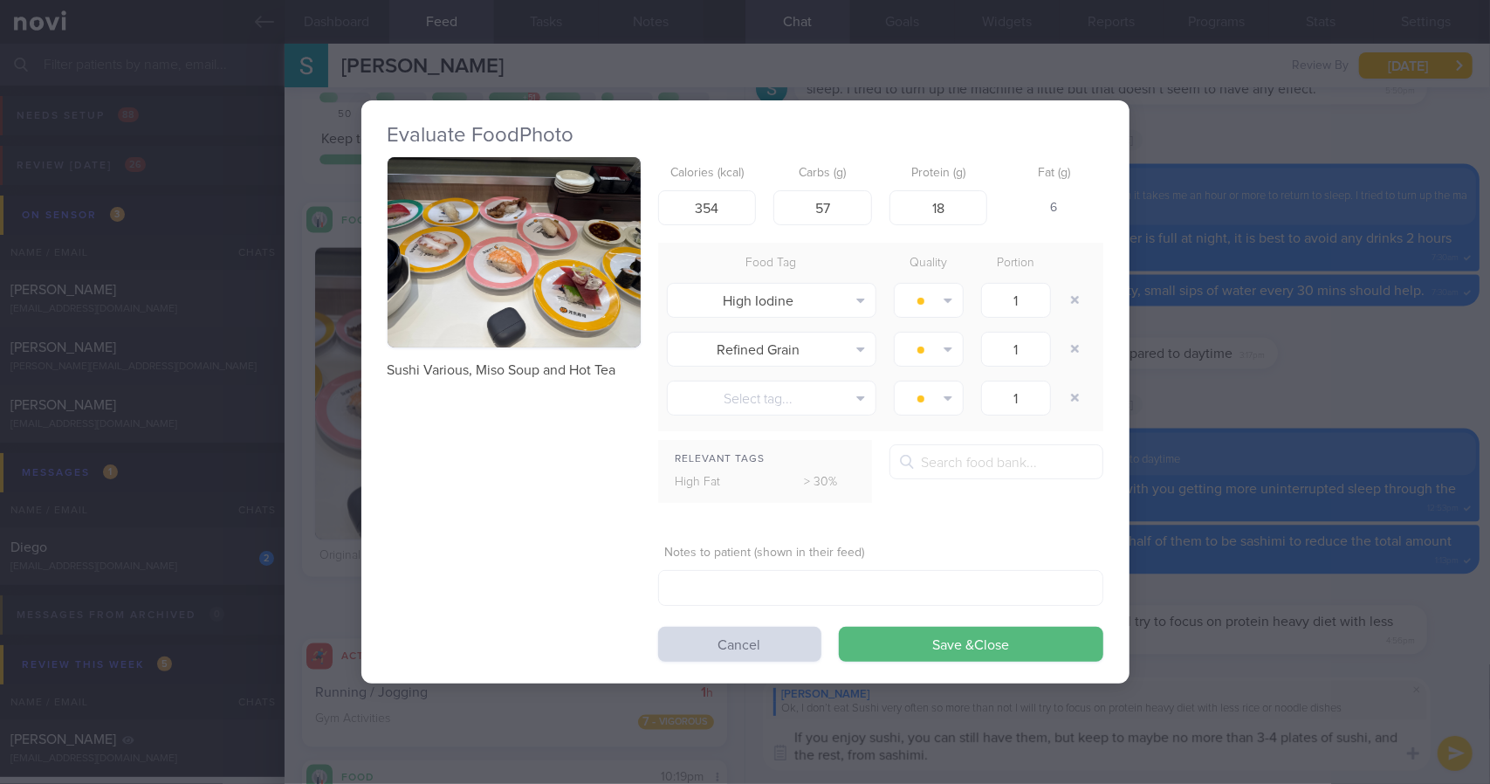
click at [584, 341] on img "button" at bounding box center [513, 252] width 253 height 190
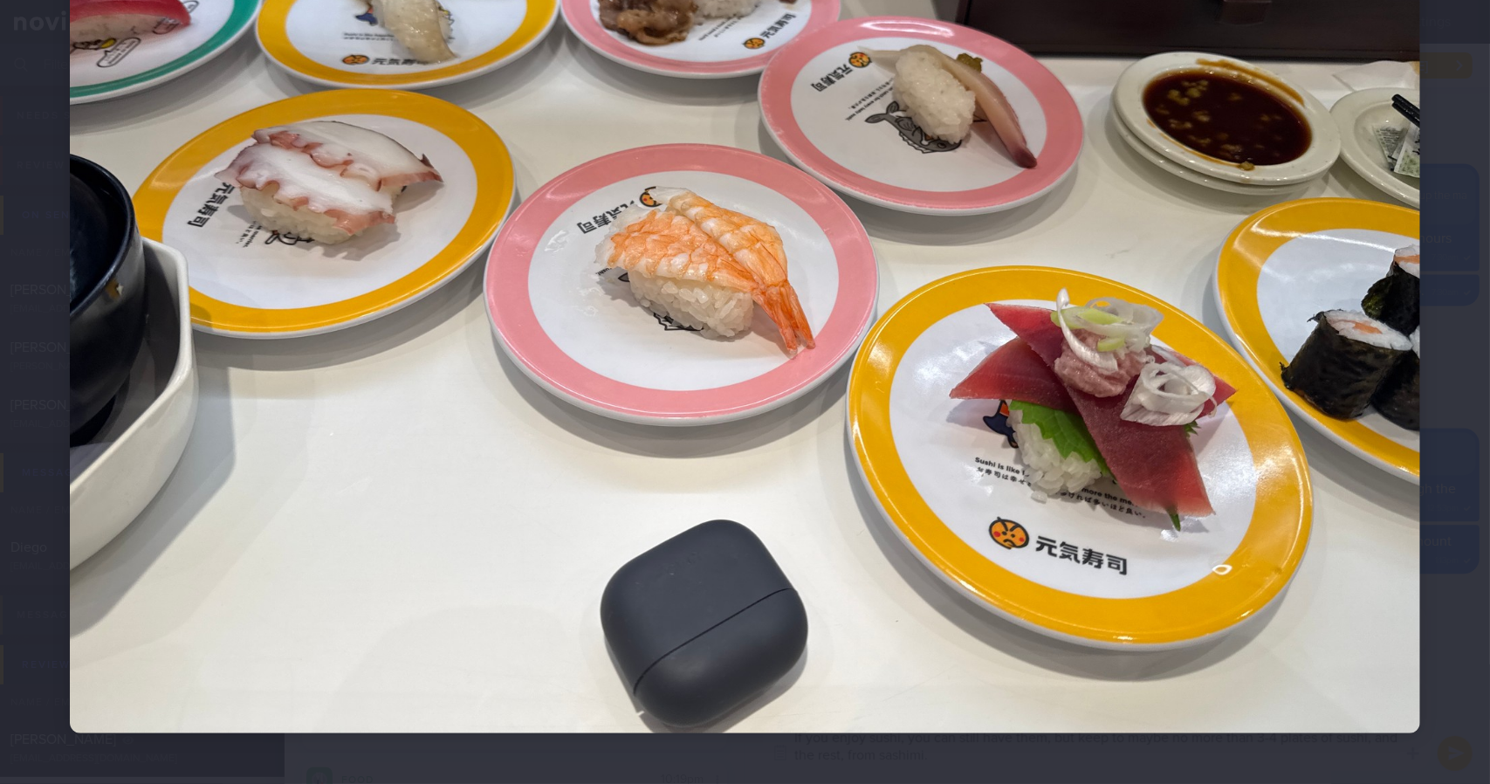
scroll to position [87, 0]
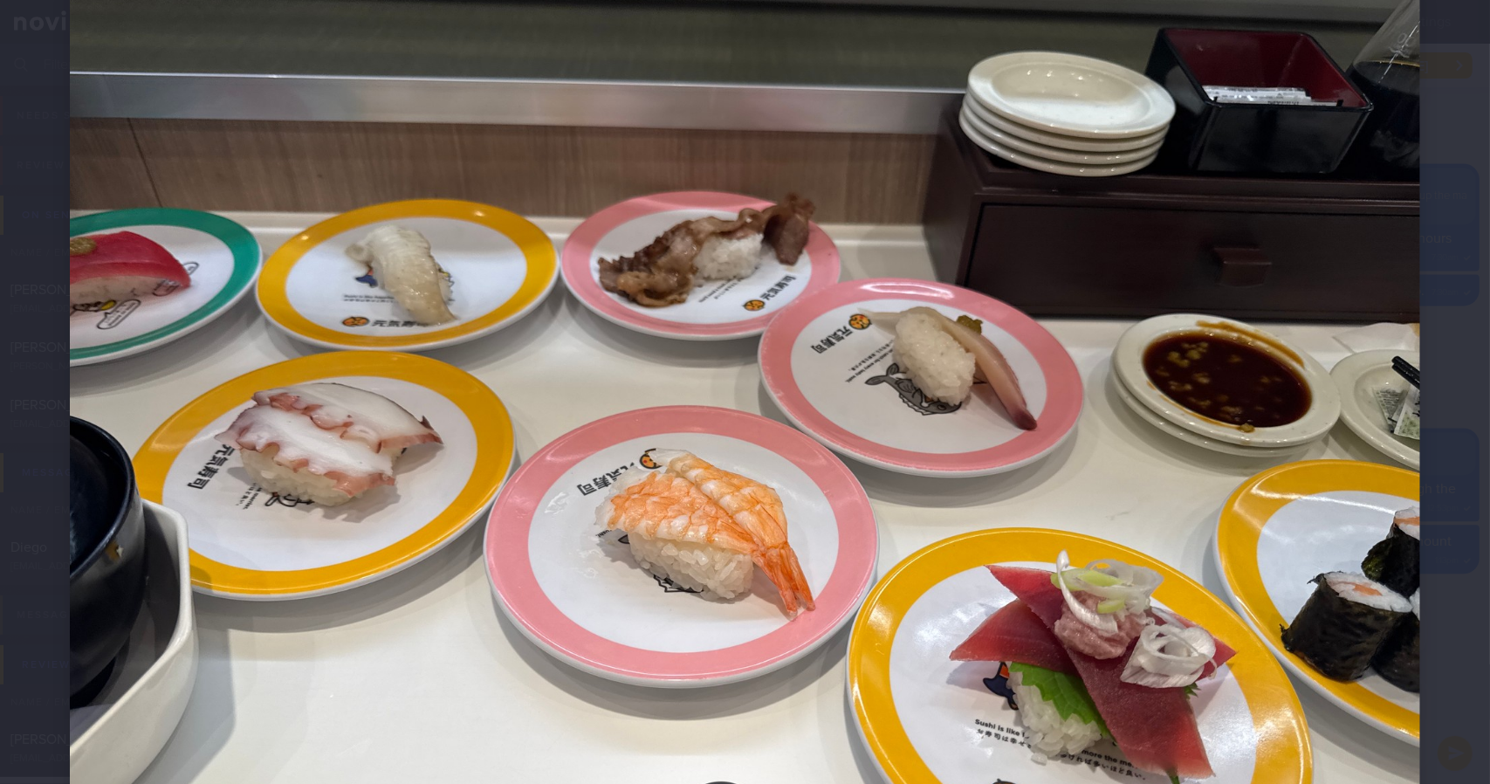
click at [1450, 401] on div at bounding box center [745, 489] width 1490 height 1152
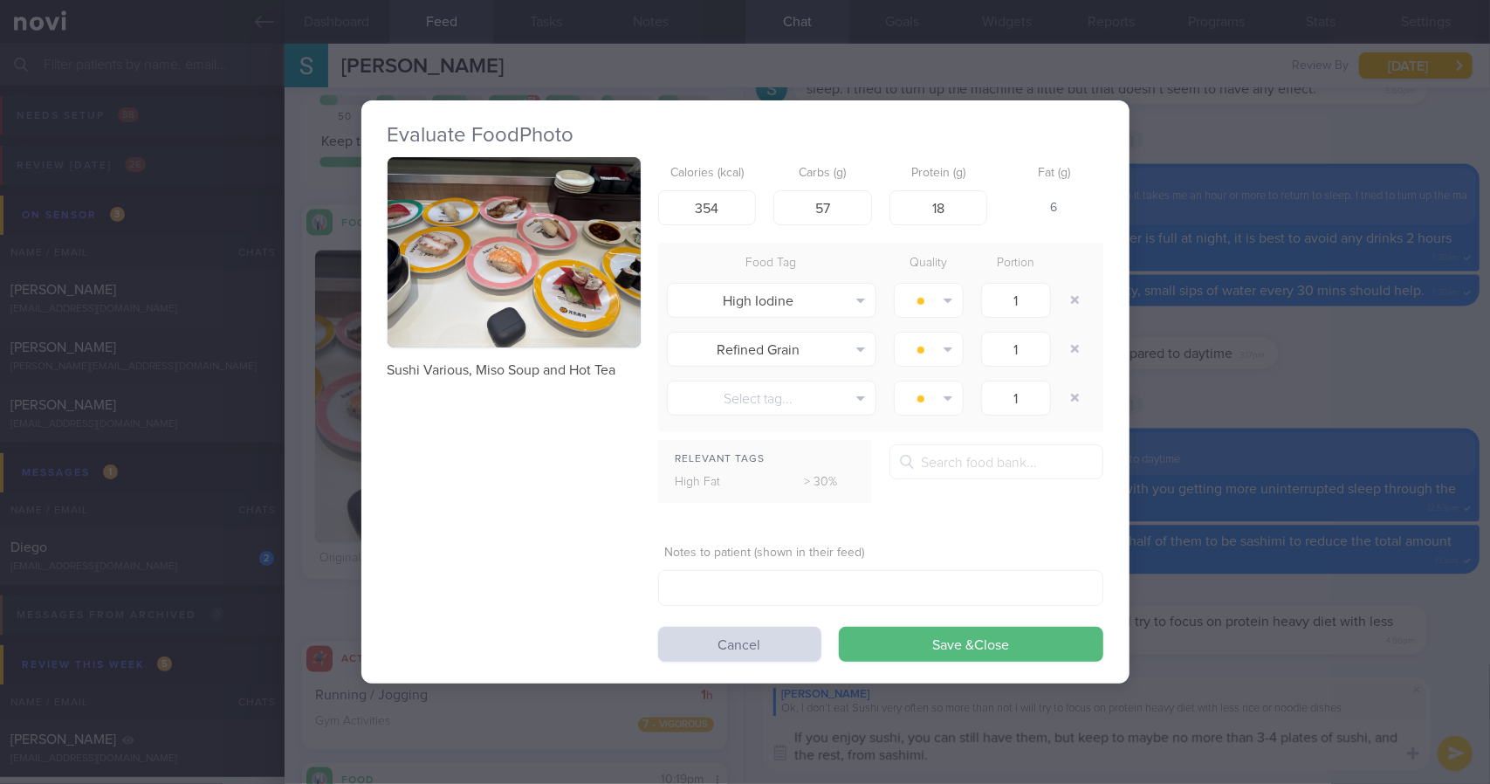
click at [1428, 401] on div "Evaluate Food Photo Sushi Various, Miso Soup and Hot Tea Calories (kcal) 354 Ca…" at bounding box center [745, 392] width 1490 height 784
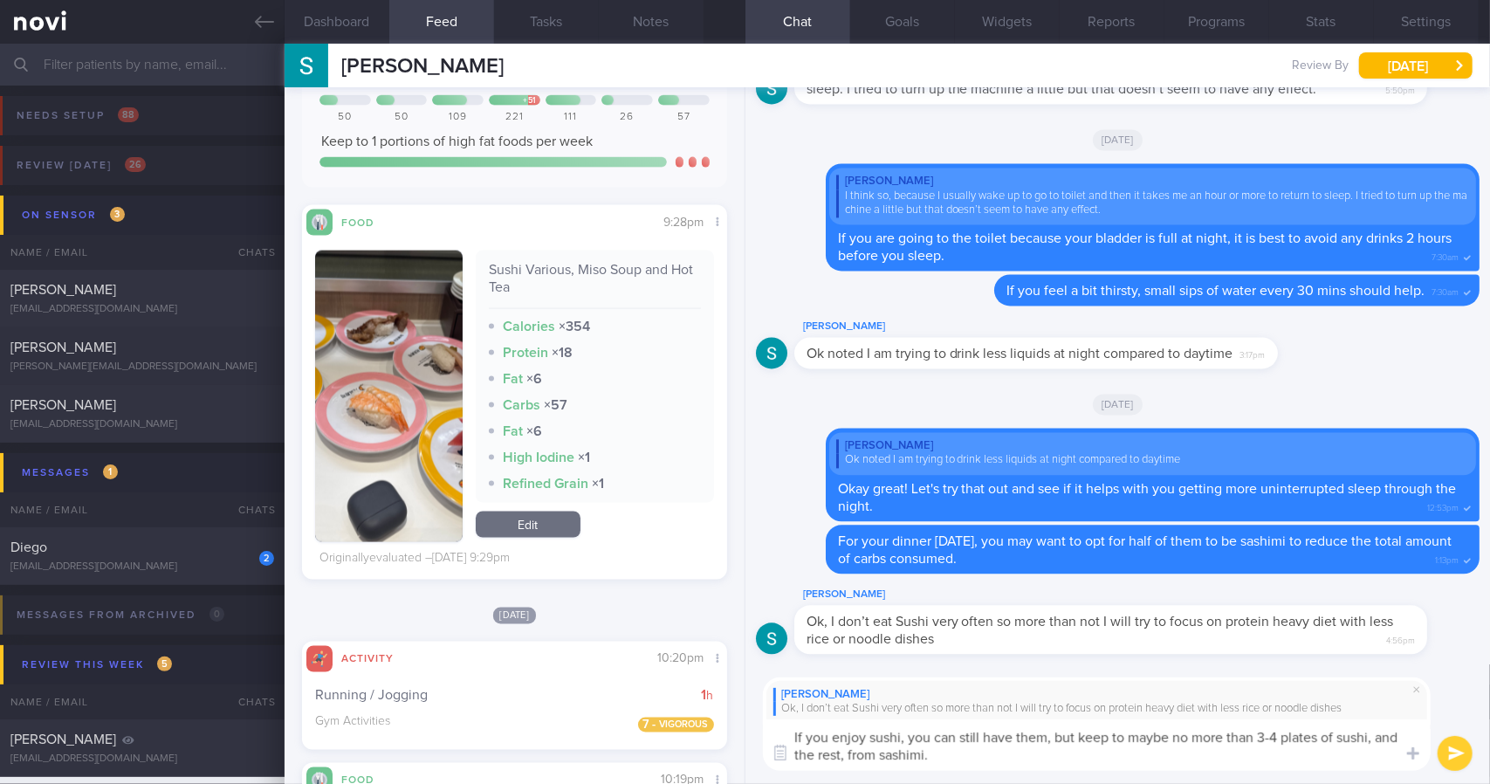
click at [1057, 748] on textarea "If you enjoy sushi, you can still have them, but keep to maybe no more than 3-4…" at bounding box center [1097, 744] width 668 height 51
click at [962, 753] on textarea "If you enjoy sushi, you can still have them, but keep to maybe no more than 3-4…" at bounding box center [1097, 744] width 668 height 51
type textarea "If you enjoy sushi, you can still have them, but keep to maybe no more than 3-4…"
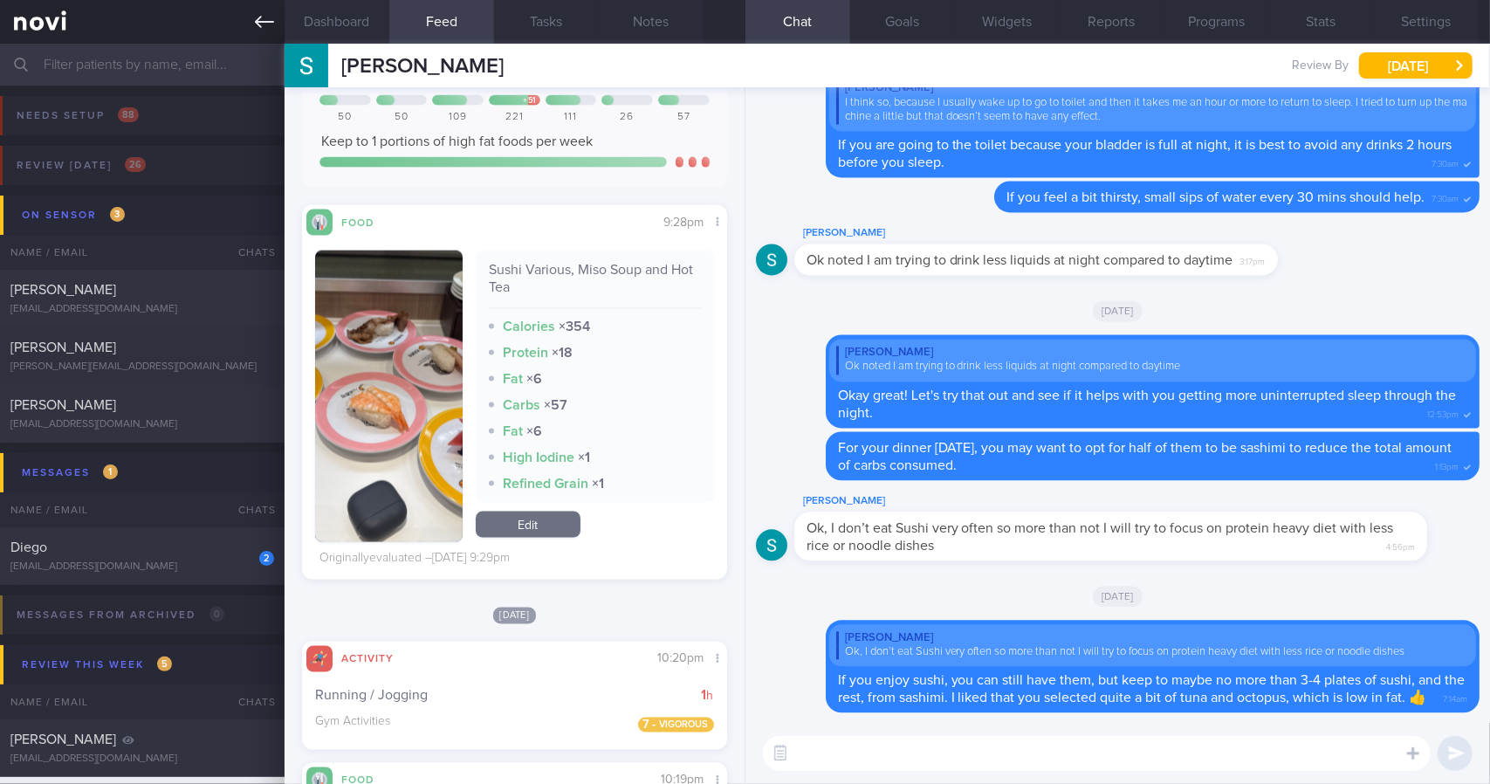
click at [279, 19] on link at bounding box center [142, 22] width 284 height 44
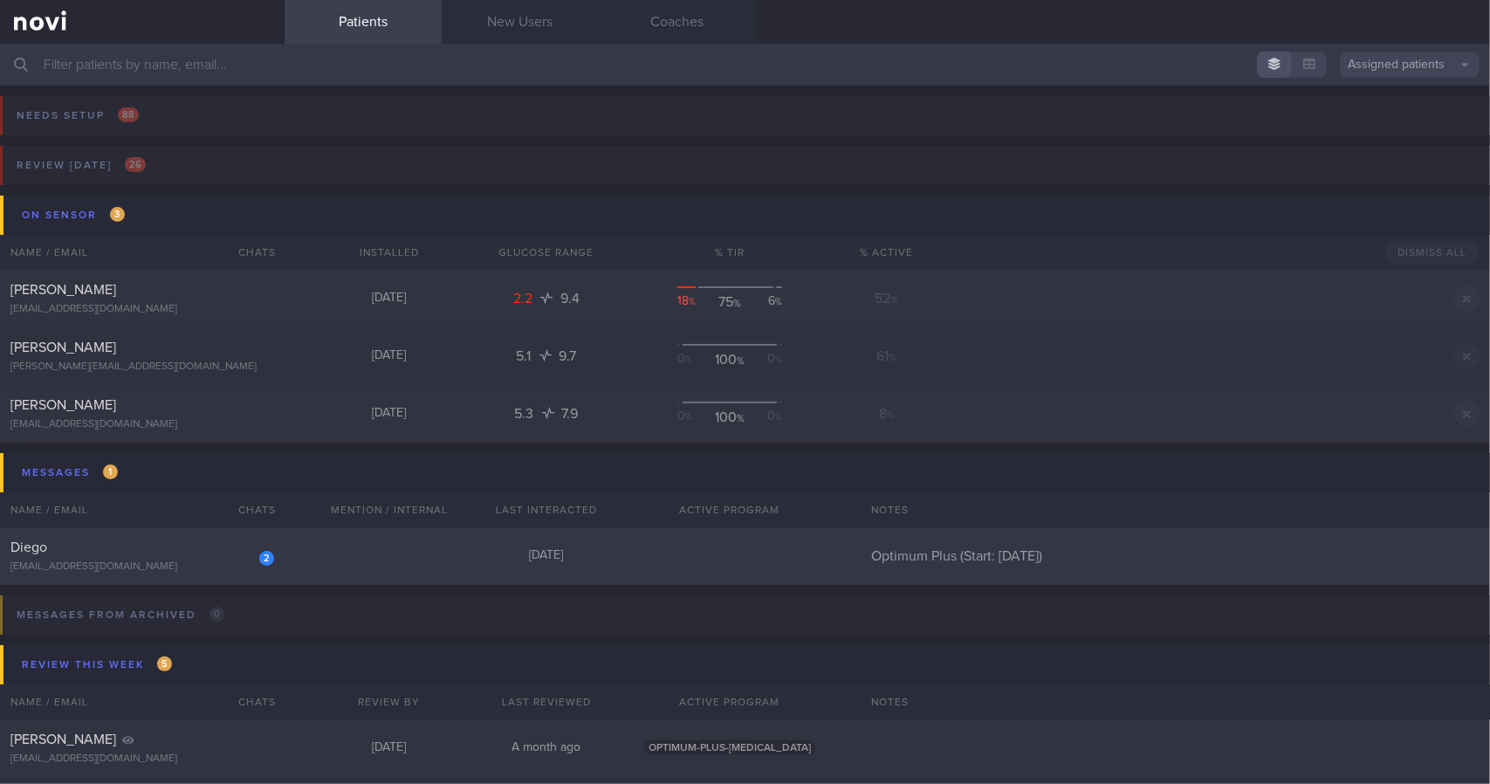
click at [232, 566] on div "[EMAIL_ADDRESS][DOMAIN_NAME]" at bounding box center [142, 566] width 264 height 13
select select "7"
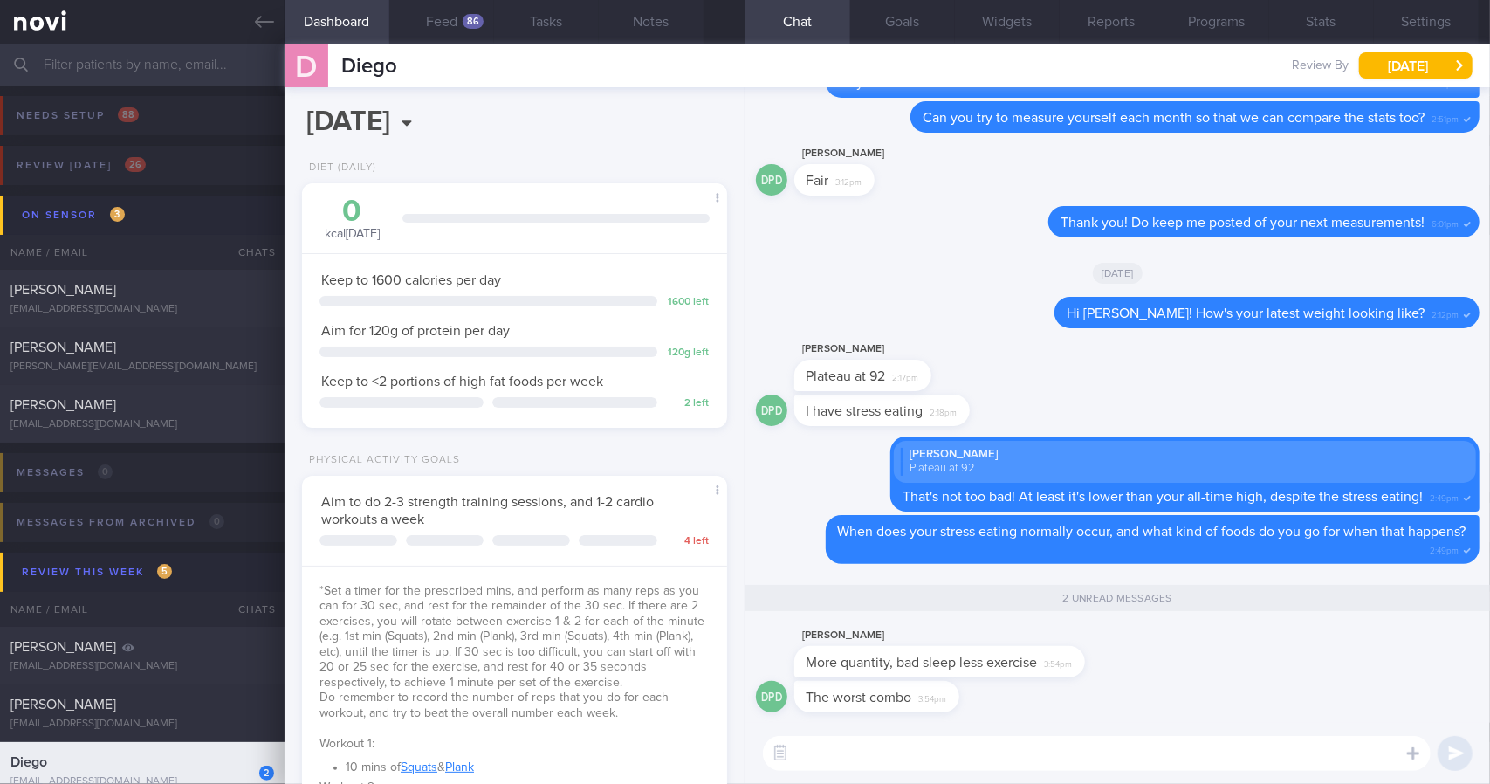
scroll to position [215, 380]
click at [993, 760] on textarea at bounding box center [1097, 753] width 668 height 35
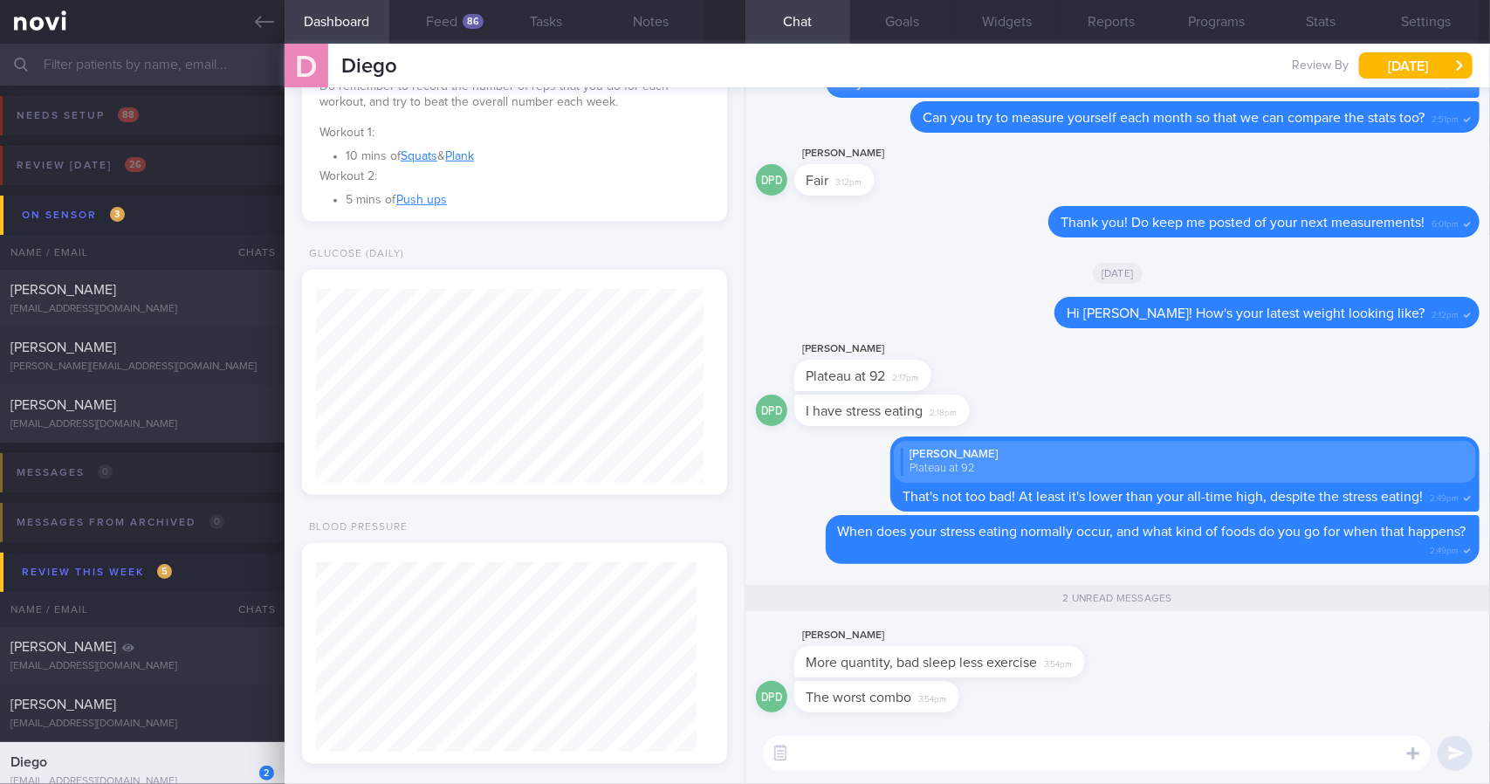
scroll to position [925, 0]
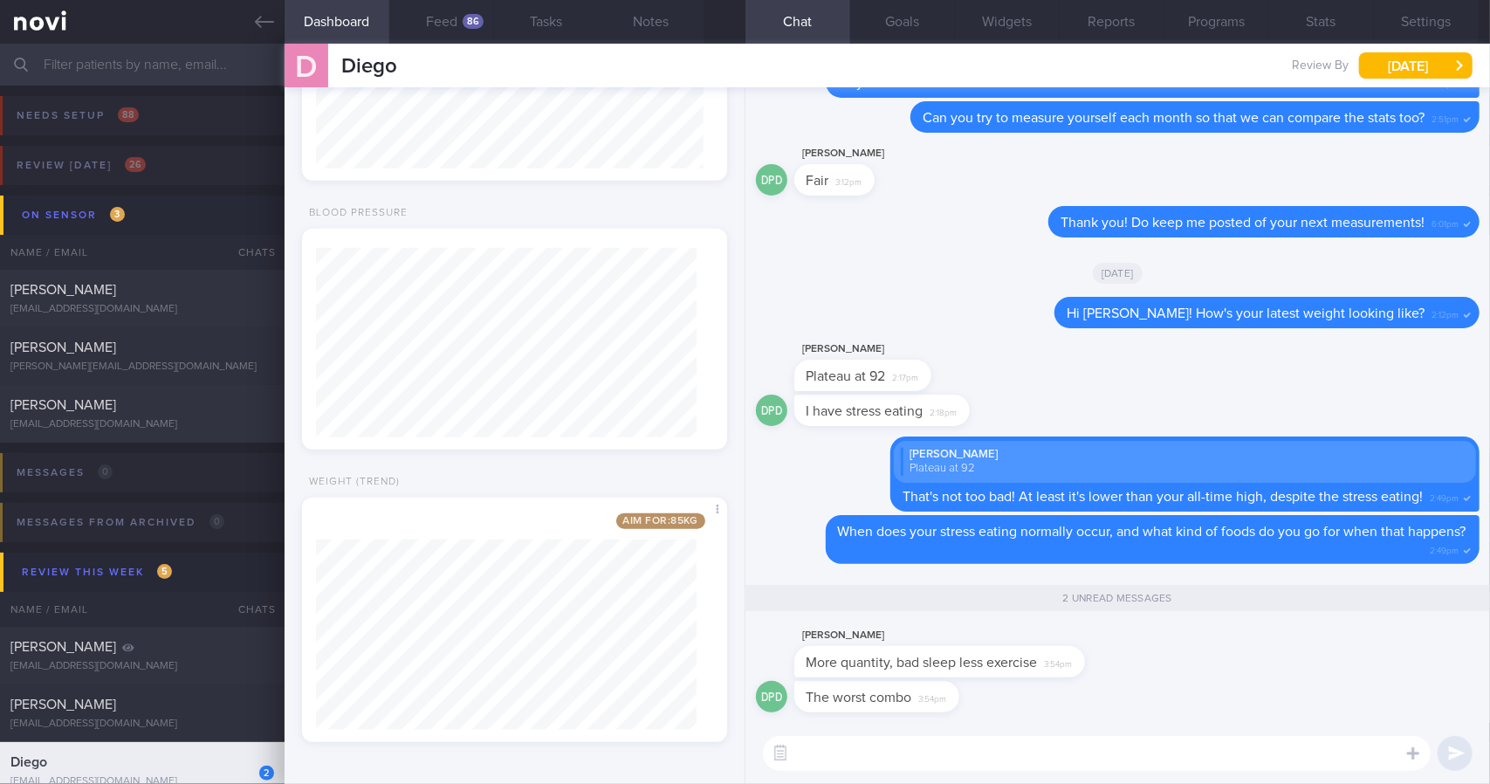
click at [1054, 759] on textarea at bounding box center [1097, 753] width 668 height 35
click at [1073, 769] on textarea "Ah I see.." at bounding box center [1097, 753] width 668 height 35
click at [1161, 753] on textarea "Ah I see.. Does this usually happen due to work." at bounding box center [1097, 753] width 668 height 35
click at [1195, 775] on div "Ah I see.. Does this usually happen due to work Ah I see.. Does this usually ha…" at bounding box center [1117, 753] width 744 height 61
click at [1202, 760] on textarea "Ah I see.. Does this usually happen due to work" at bounding box center [1097, 753] width 668 height 35
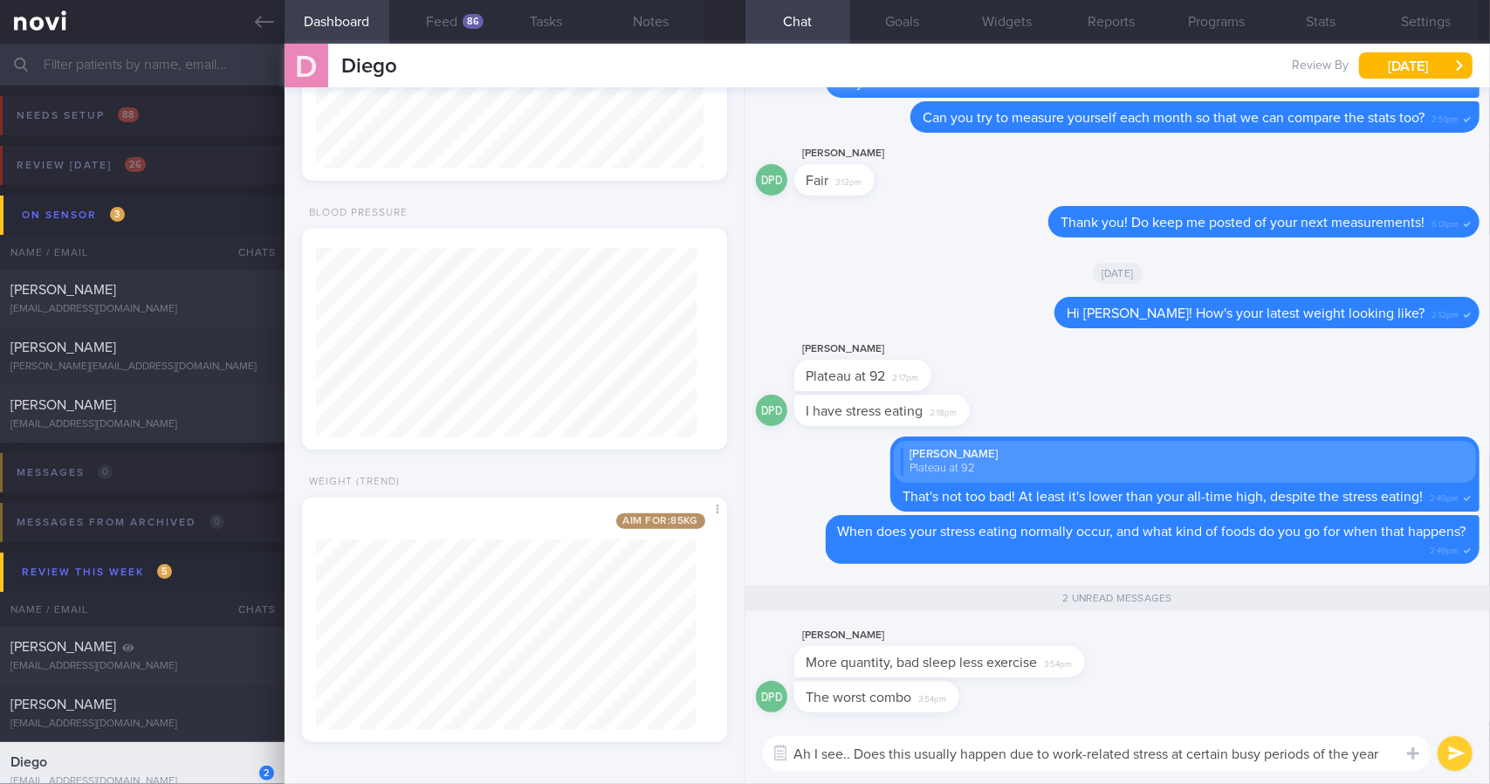
type textarea "Ah I see.. Does this usually happen due to work-related stress at certain busy …"
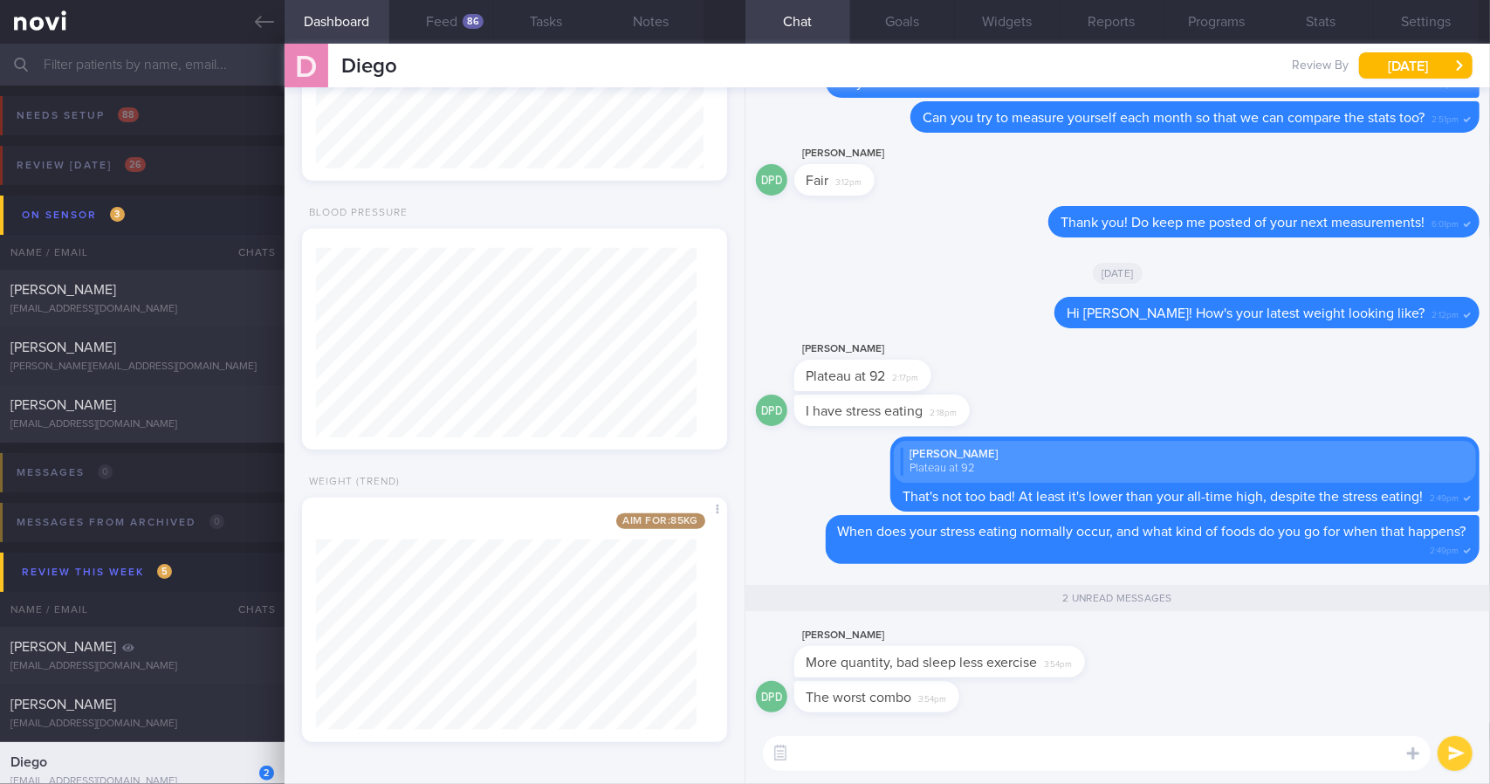
scroll to position [0, 0]
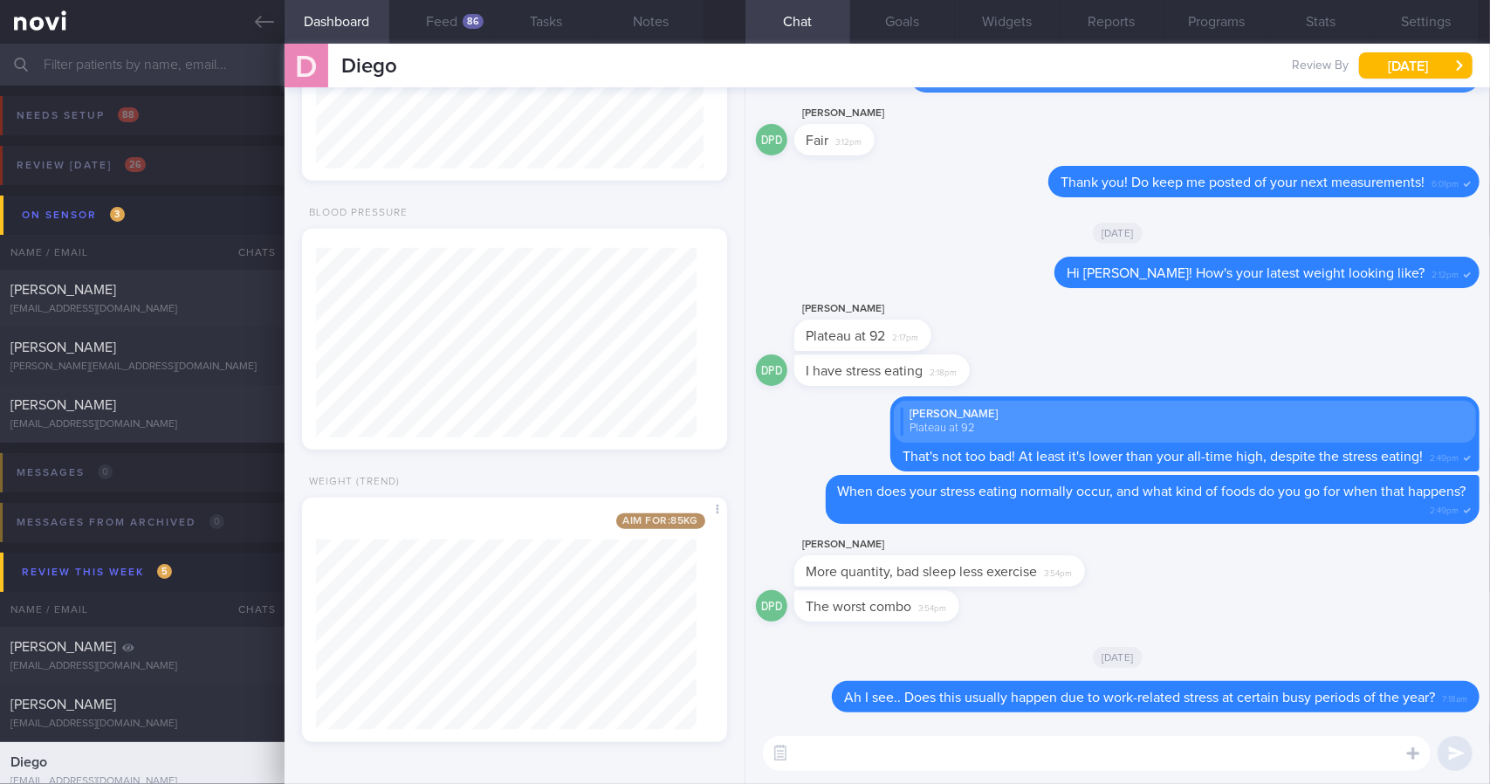
click at [1033, 764] on textarea at bounding box center [1097, 753] width 668 height 35
click at [902, 565] on span "More quantity, bad sleep less exercise" at bounding box center [921, 572] width 231 height 14
copy div "More quantity, bad sleep less exercise"
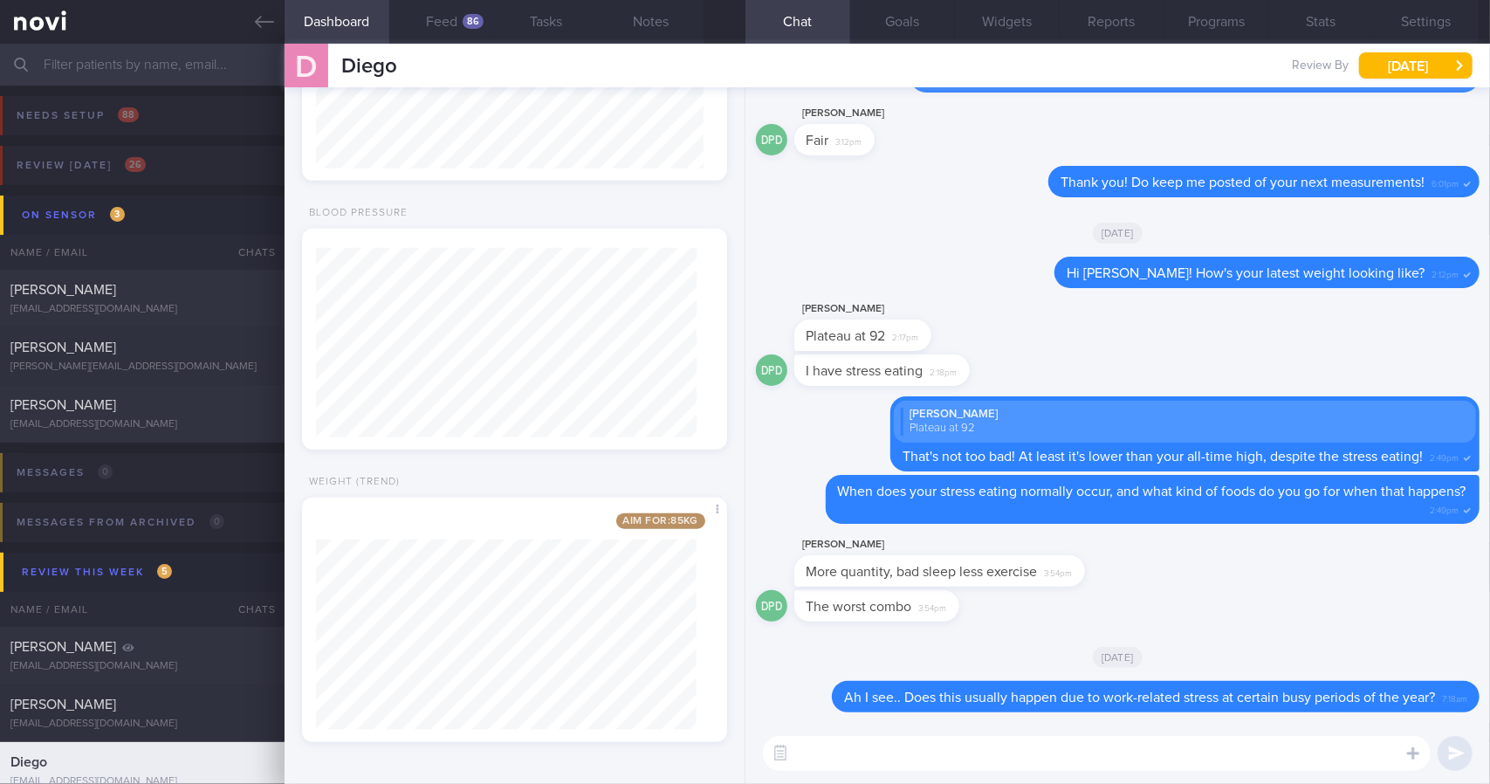
click at [870, 737] on textarea at bounding box center [1097, 753] width 668 height 35
paste textarea "Lore ips dolo sitametco adip el seddoe temp incidid utlabo etdo magnaa: 4. Enim…"
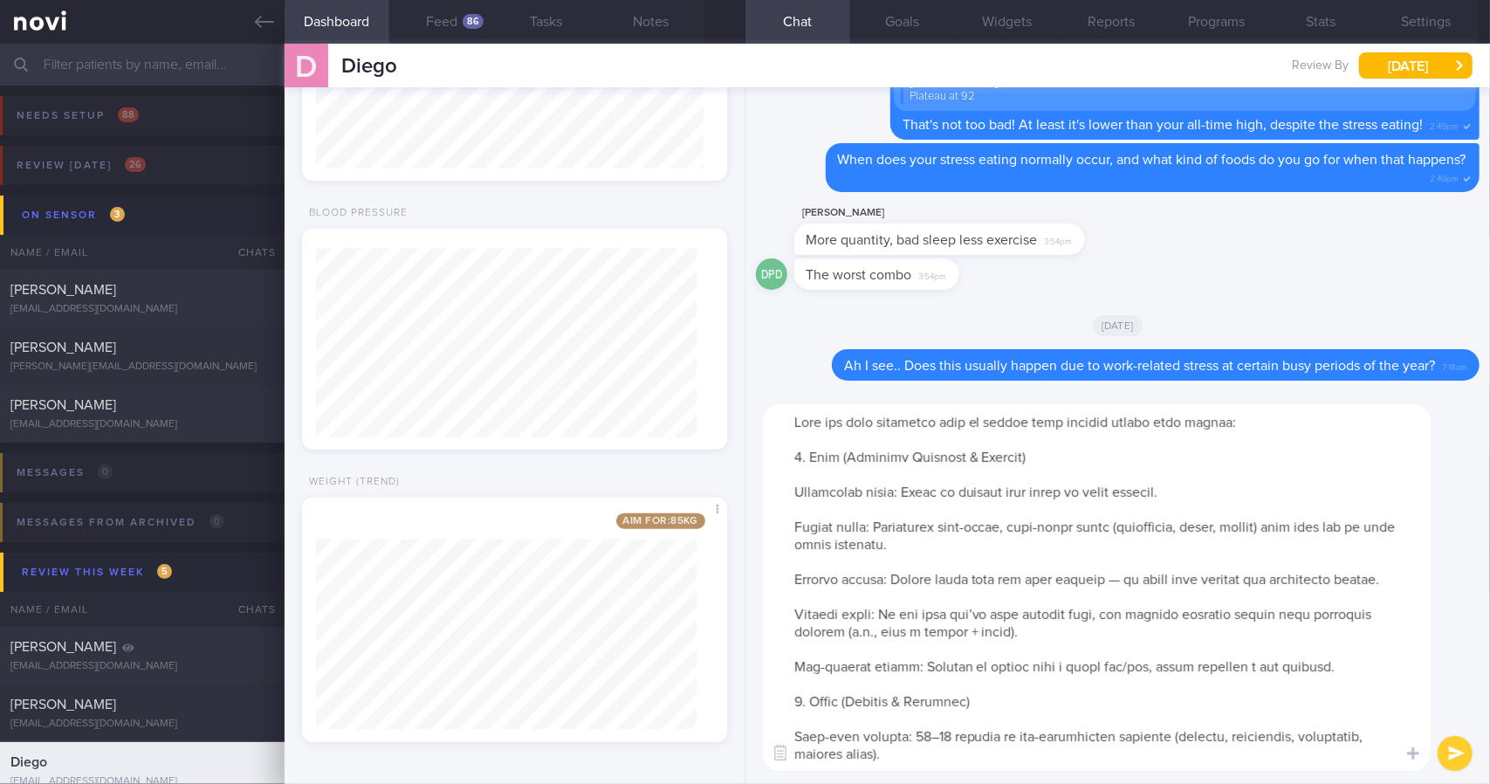
click at [1058, 418] on textarea at bounding box center [1097, 587] width 668 height 366
click at [896, 480] on textarea at bounding box center [1097, 587] width 668 height 366
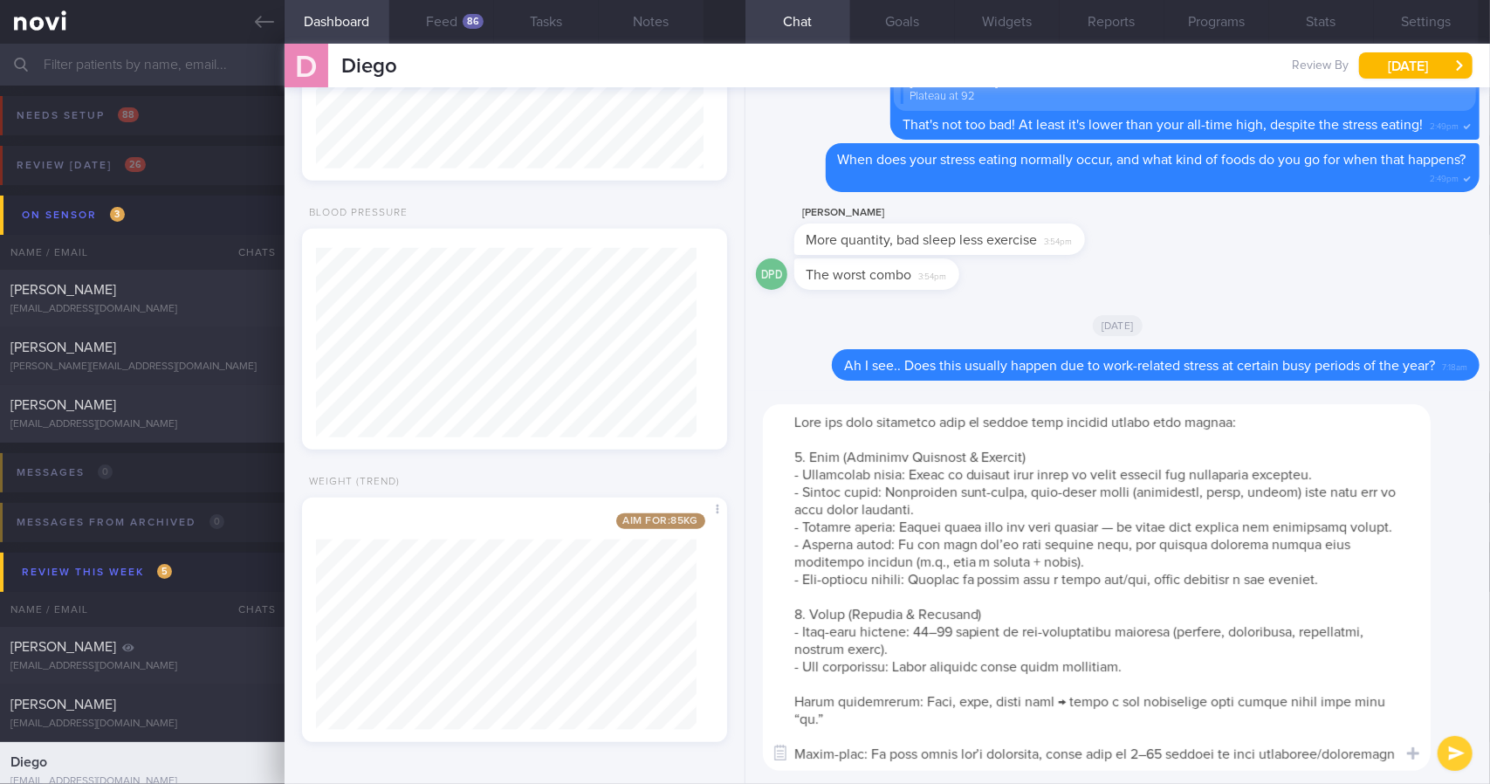
click at [841, 698] on textarea at bounding box center [1097, 587] width 668 height 366
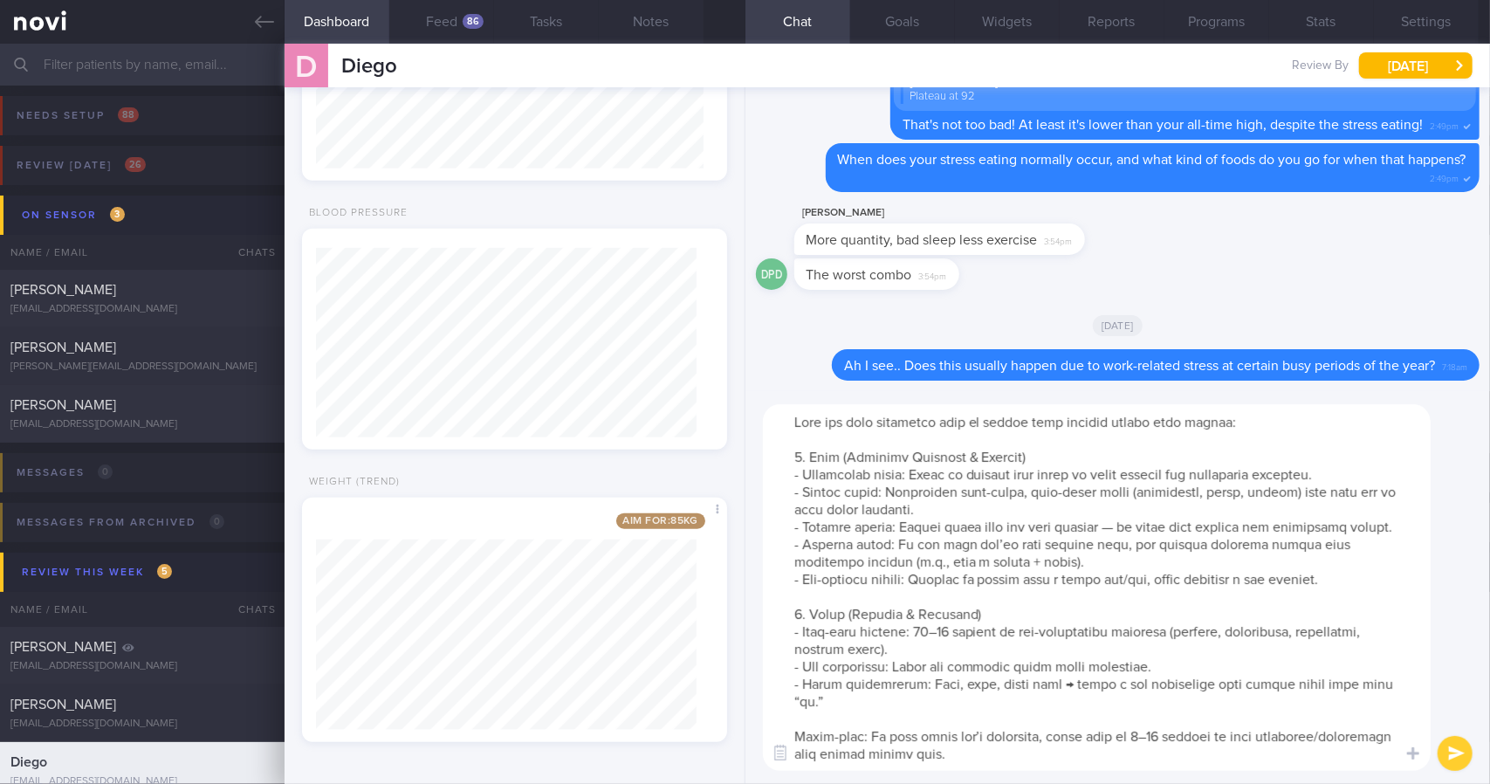
click at [1251, 709] on textarea at bounding box center [1097, 587] width 668 height 366
click at [1082, 737] on textarea at bounding box center [1097, 587] width 668 height 366
click at [1080, 708] on textarea at bounding box center [1097, 587] width 668 height 366
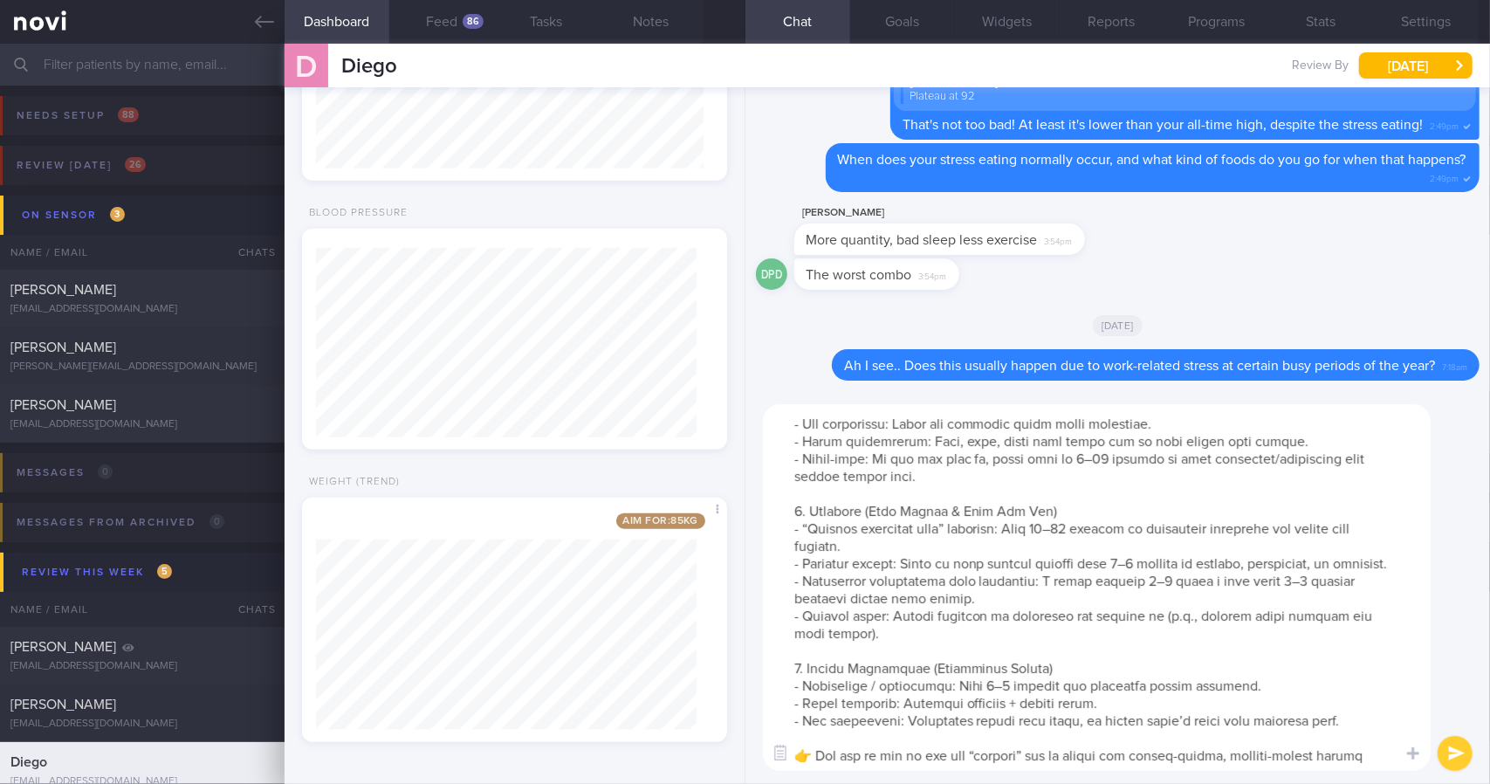
scroll to position [277, 0]
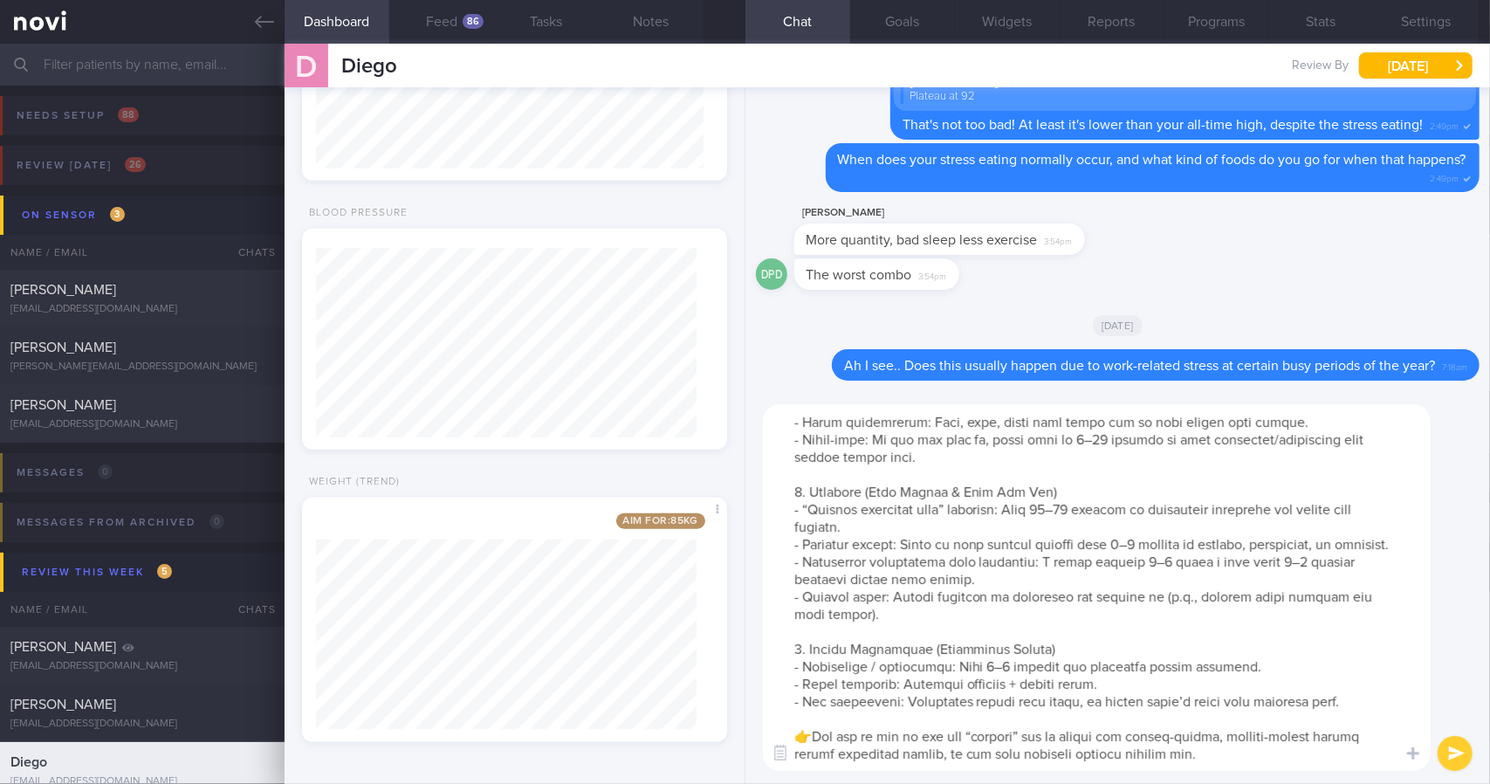
type textarea "Lore ips dolo sitametco adip el seddoe temp incidid utlabo etdo magnaa: 0. Enim…"
